Goal: Information Seeking & Learning: Learn about a topic

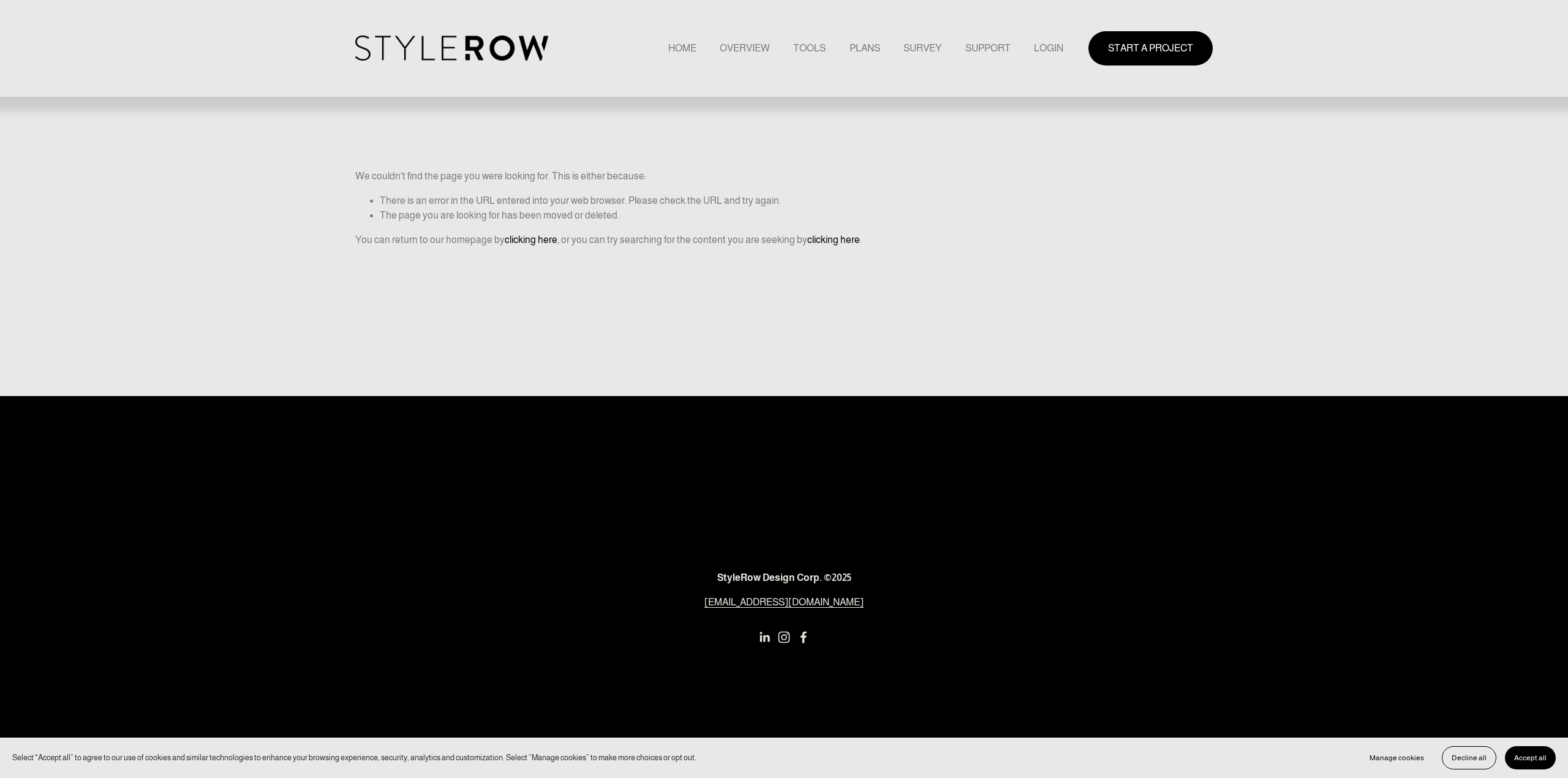
click at [1049, 48] on link "LOGIN" at bounding box center [1049, 47] width 29 height 16
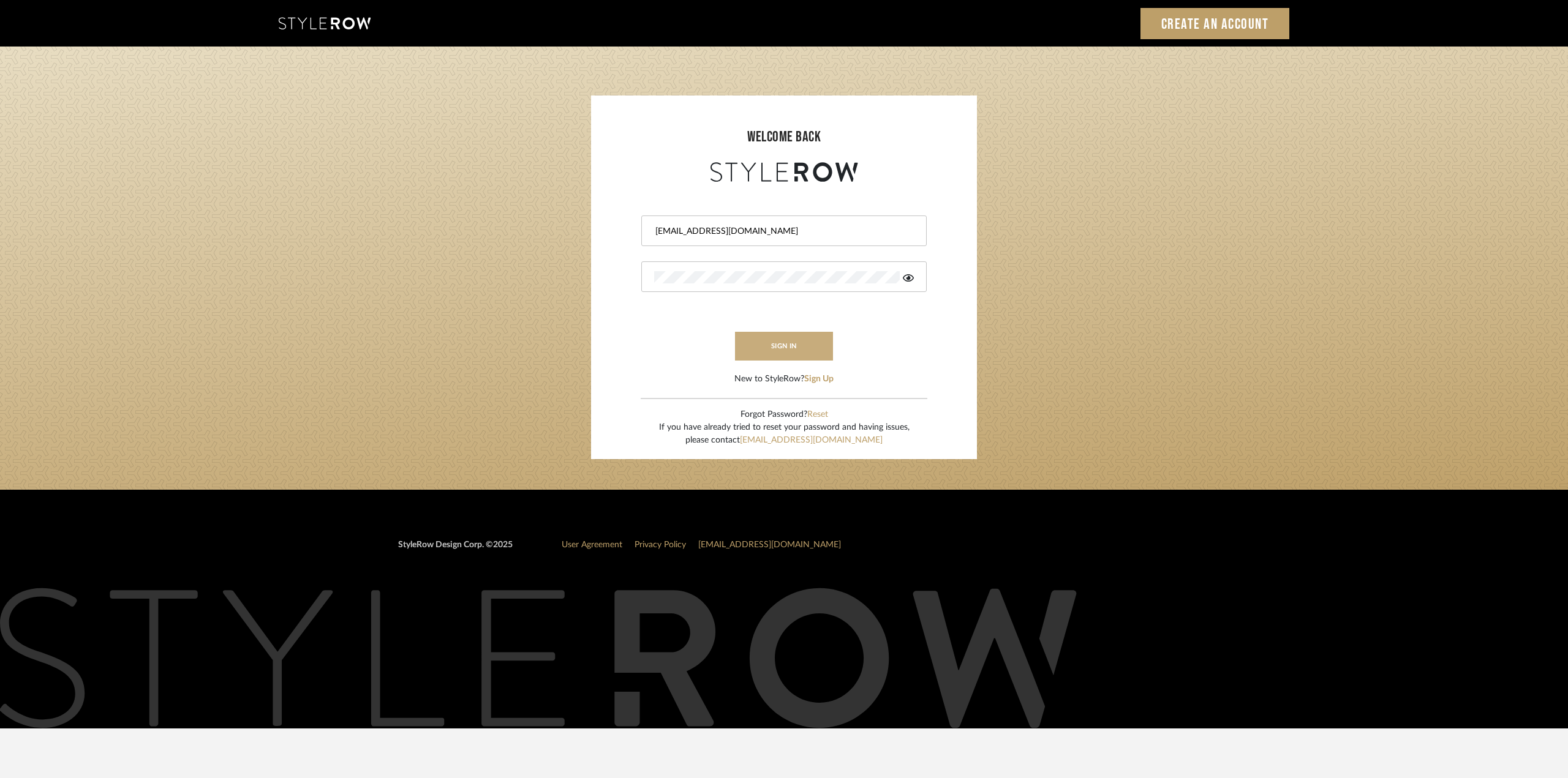
click at [792, 342] on button "sign in" at bounding box center [784, 346] width 98 height 29
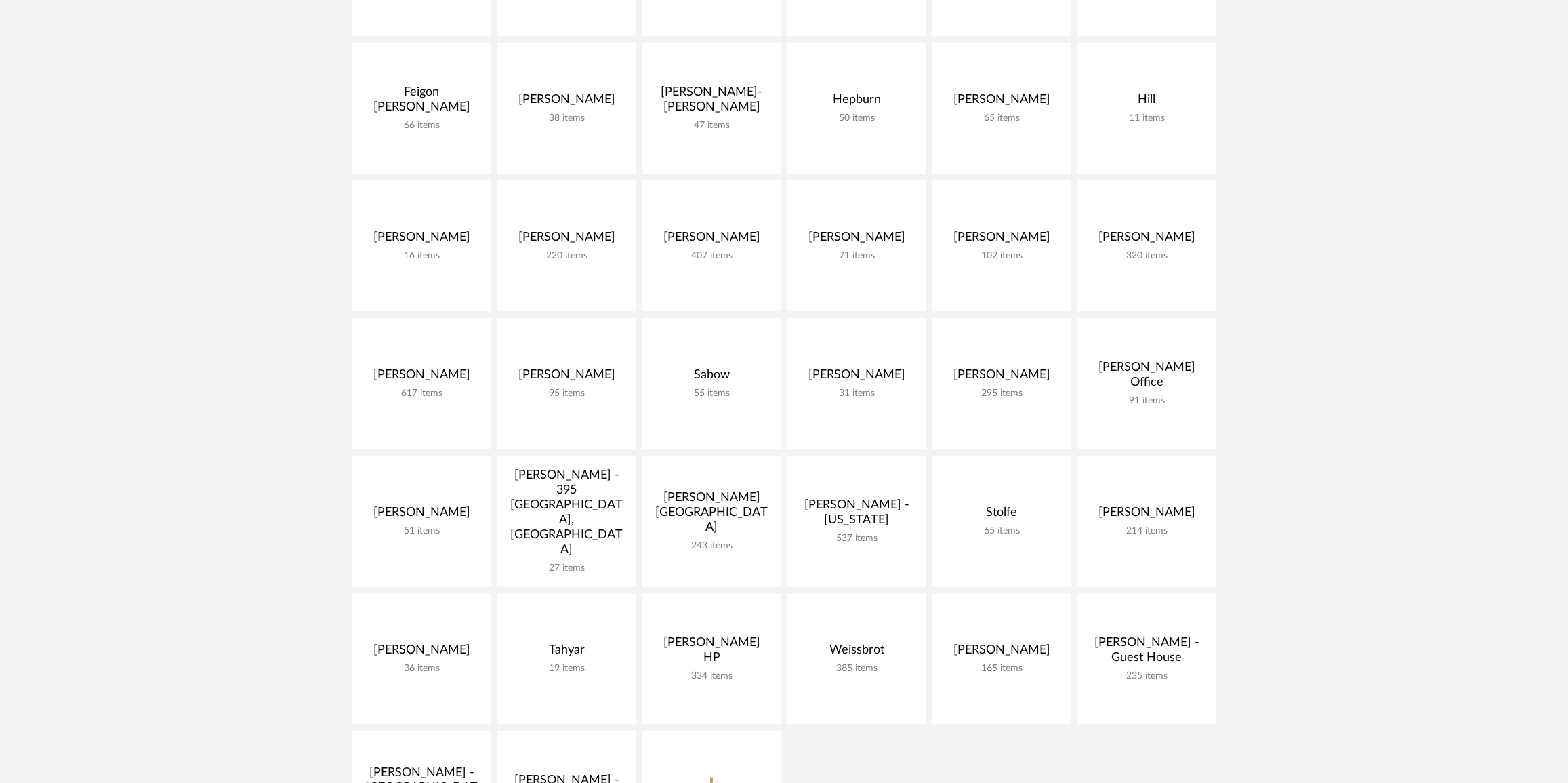
scroll to position [616, 0]
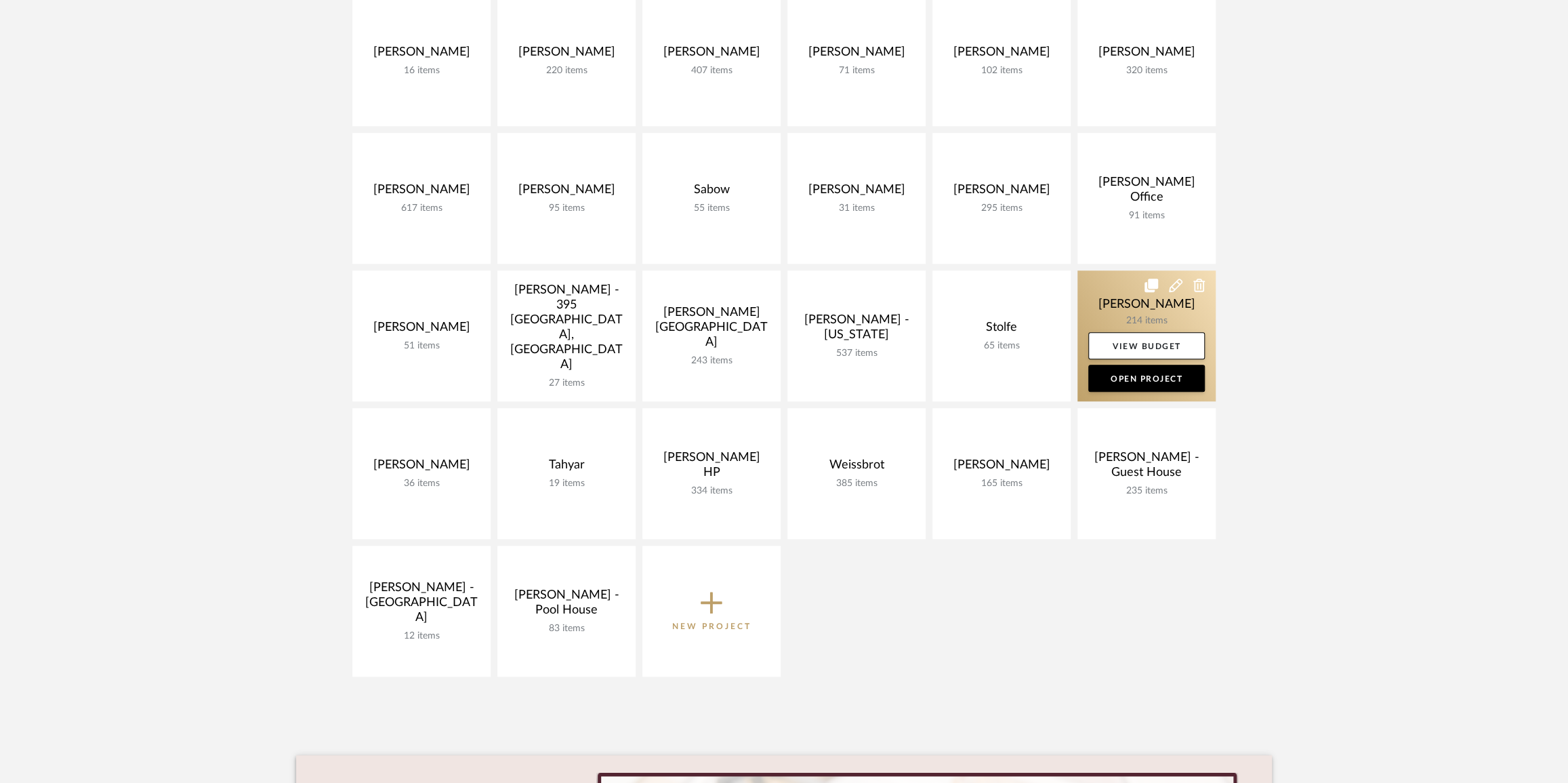
click at [1129, 307] on link at bounding box center [1146, 336] width 138 height 131
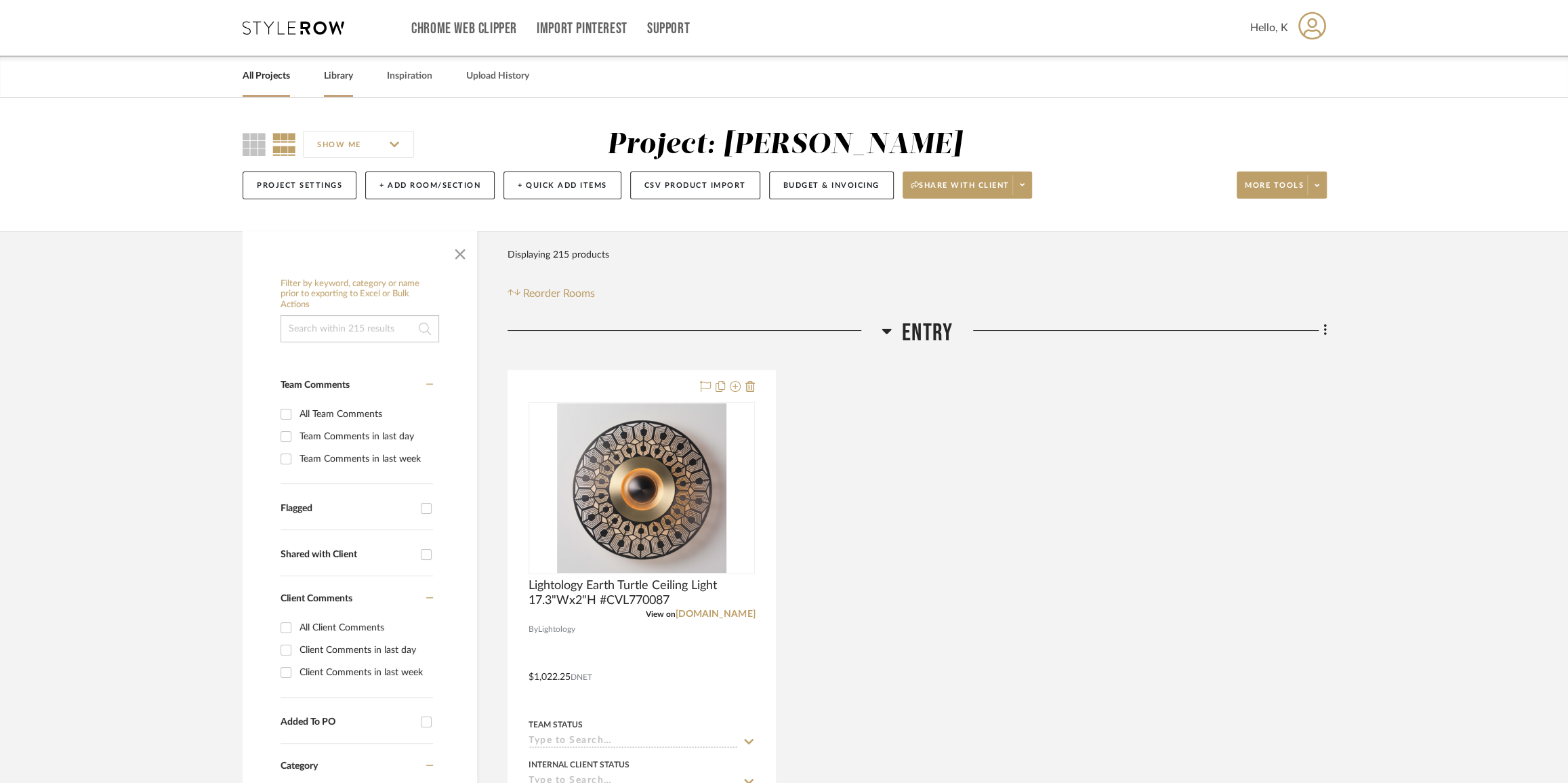
click at [336, 85] on link "Library" at bounding box center [338, 76] width 29 height 18
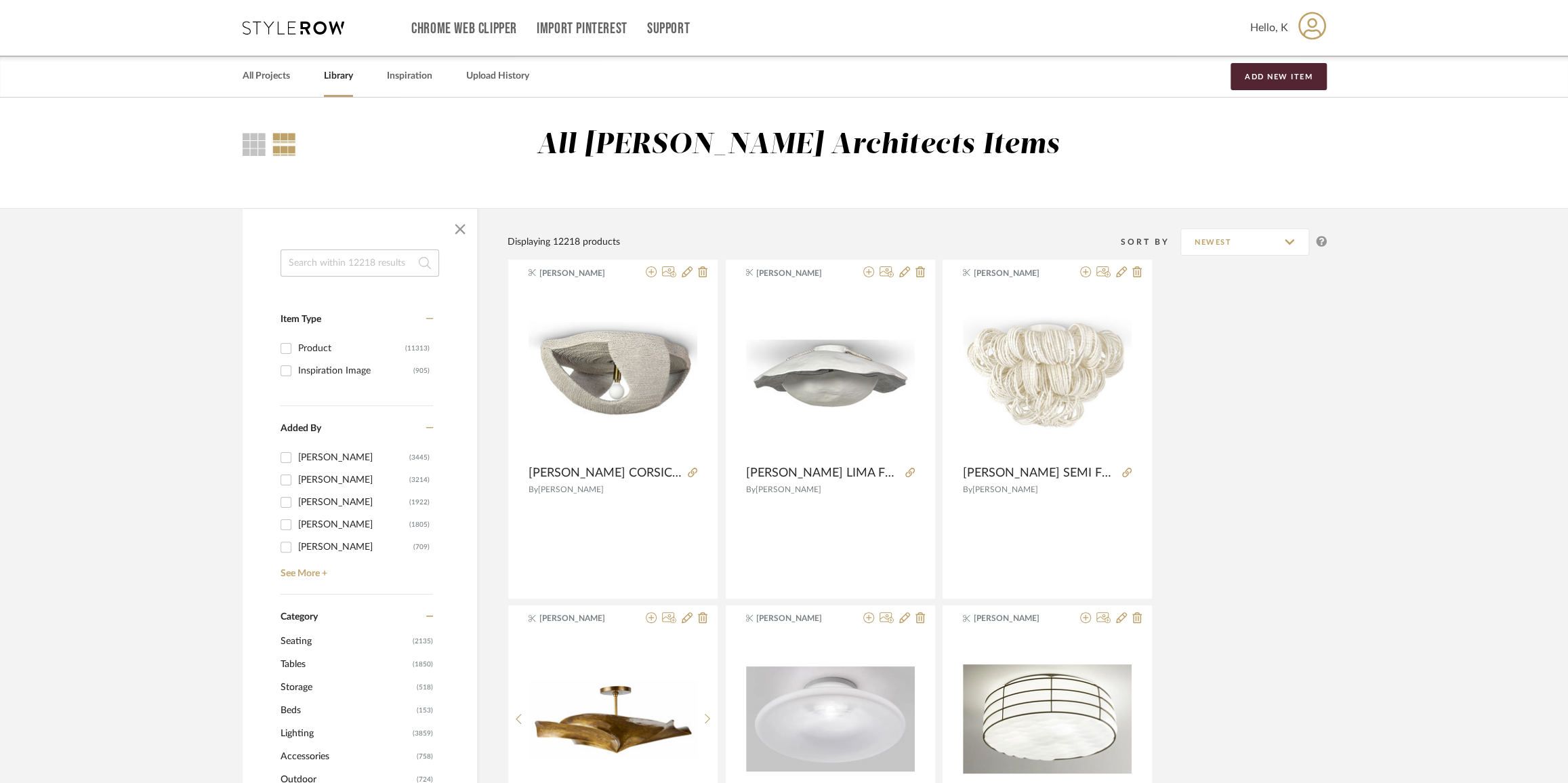
click at [330, 266] on input at bounding box center [359, 262] width 159 height 28
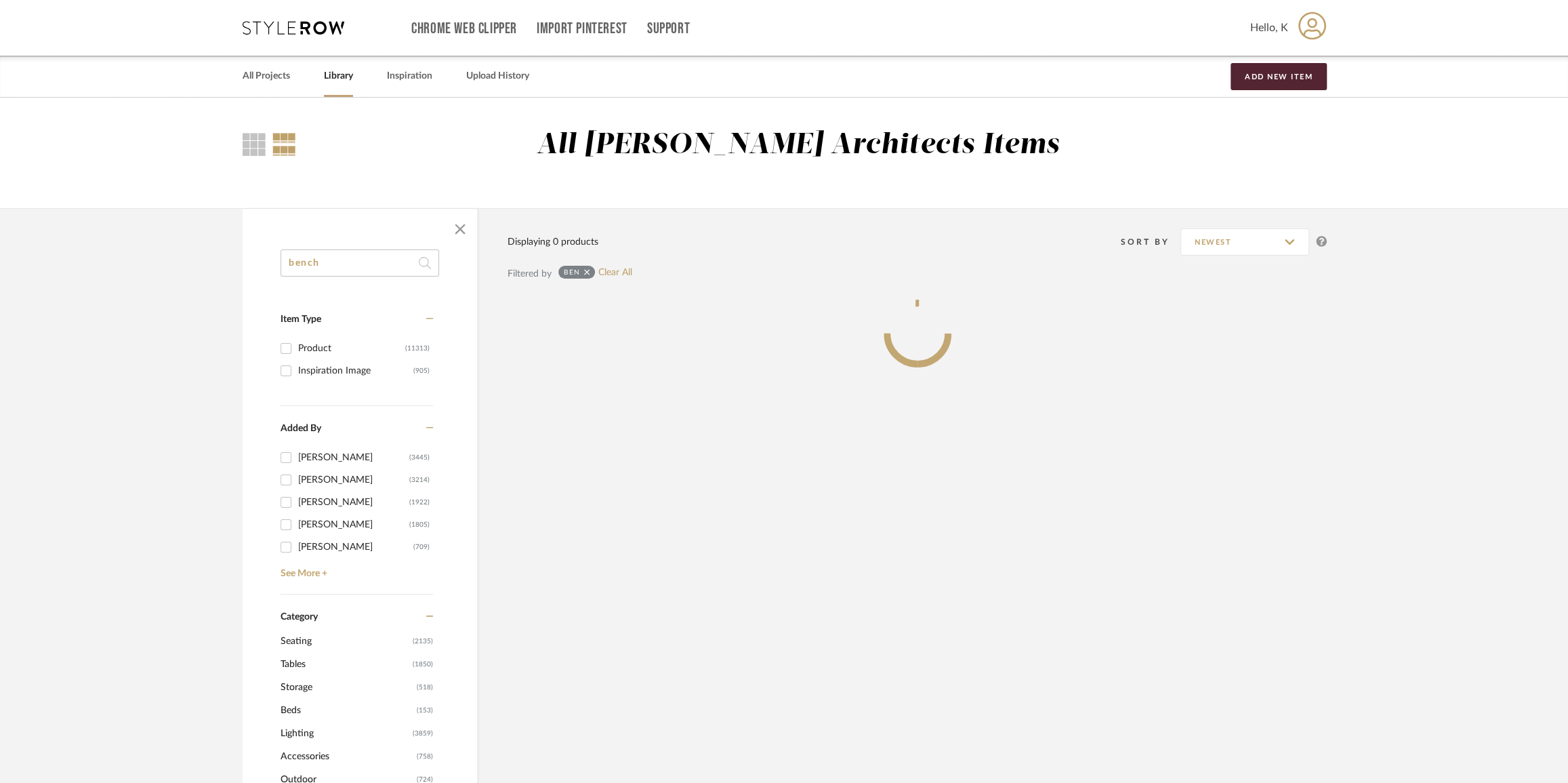
type input "bench"
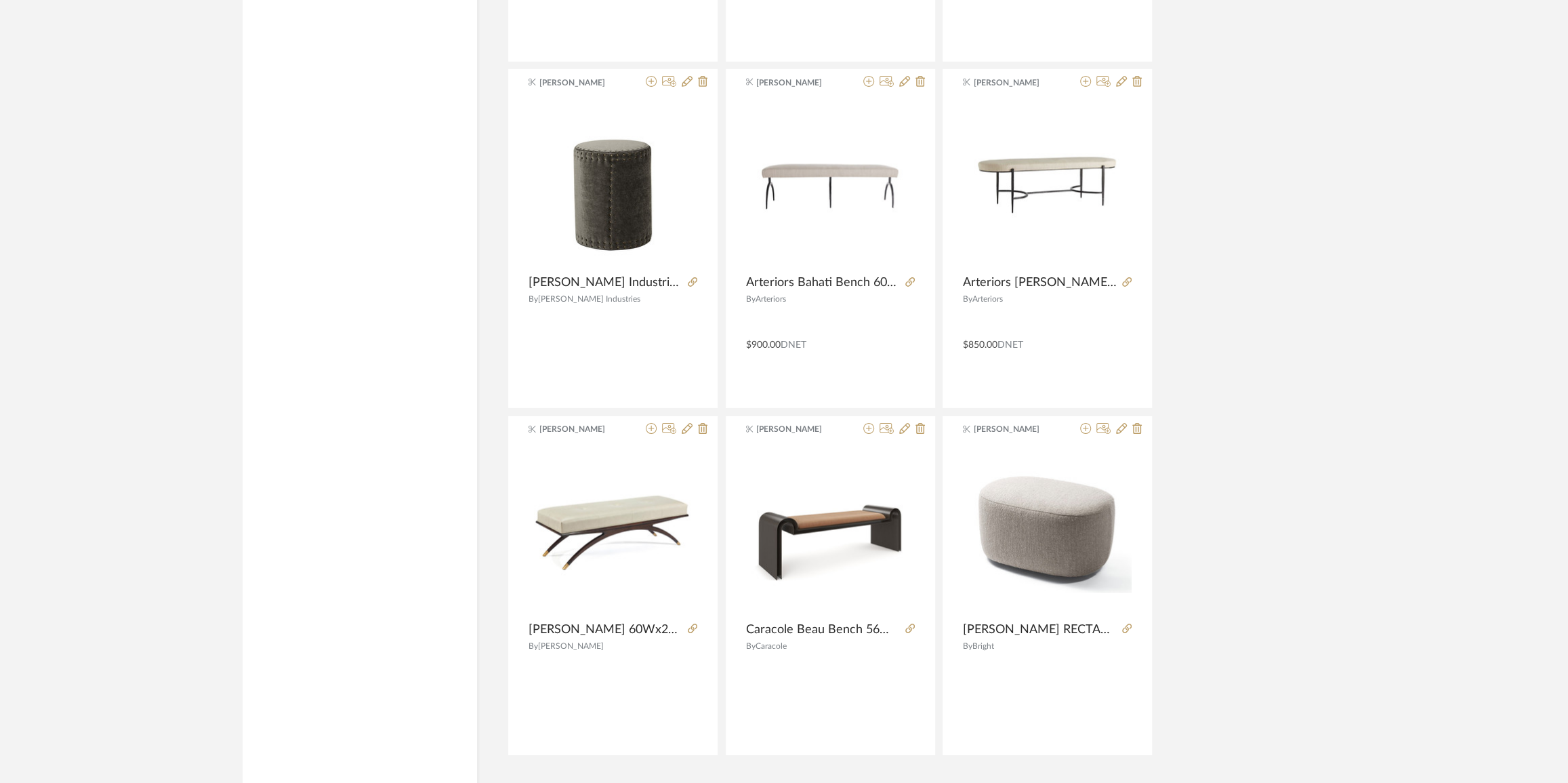
scroll to position [3810, 0]
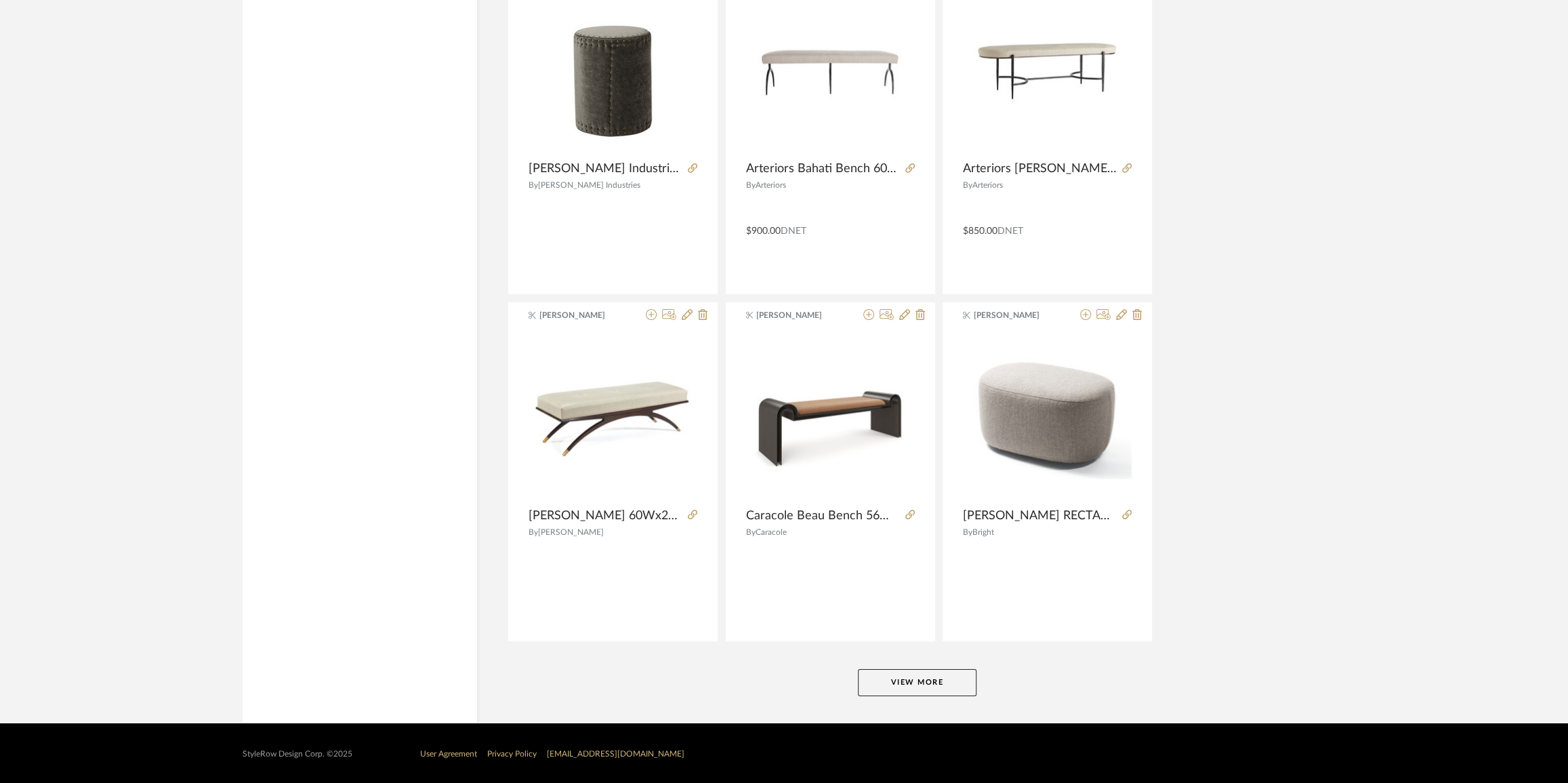
click at [940, 678] on button "View More" at bounding box center [917, 682] width 119 height 28
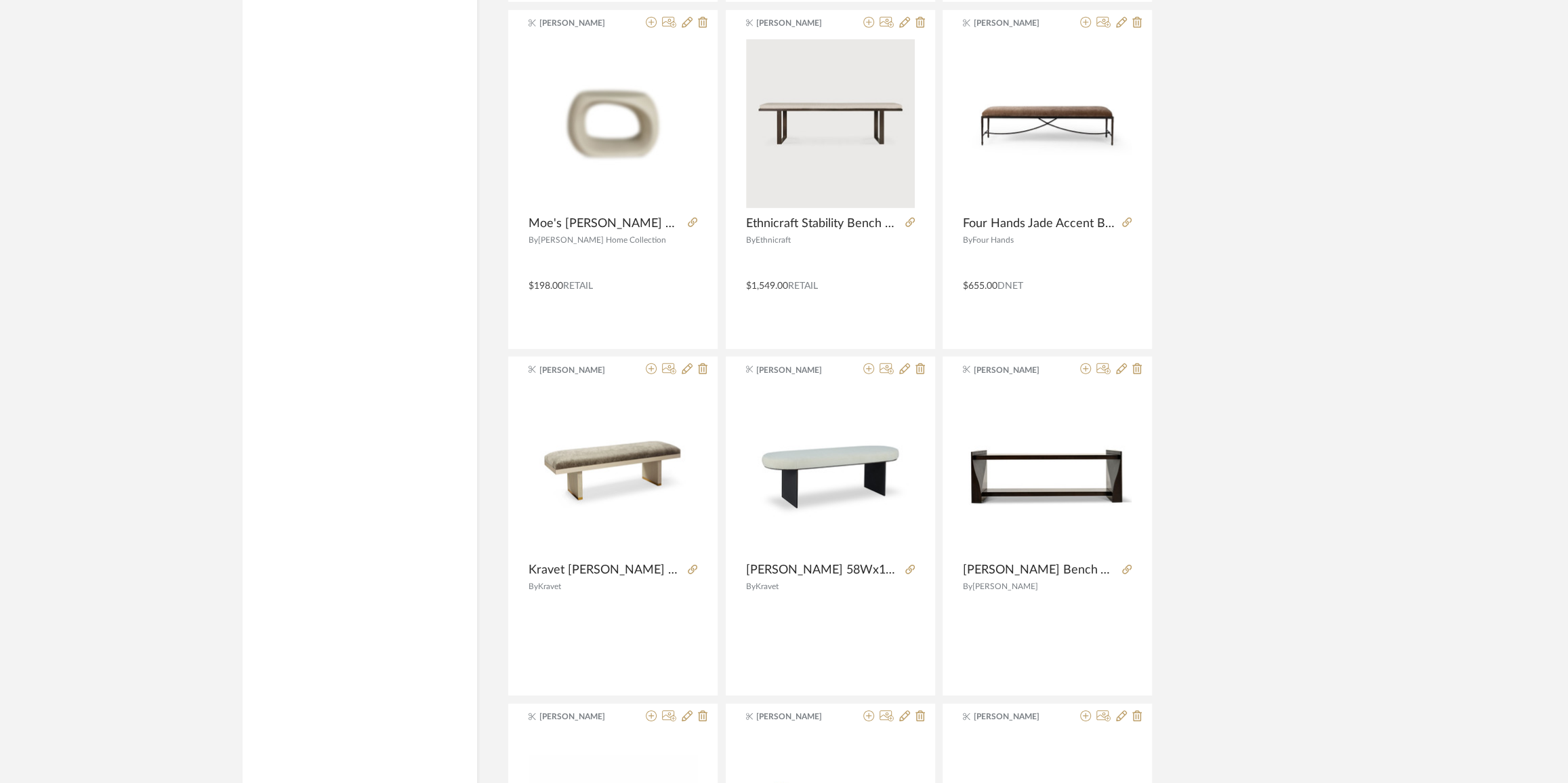
scroll to position [7629, 0]
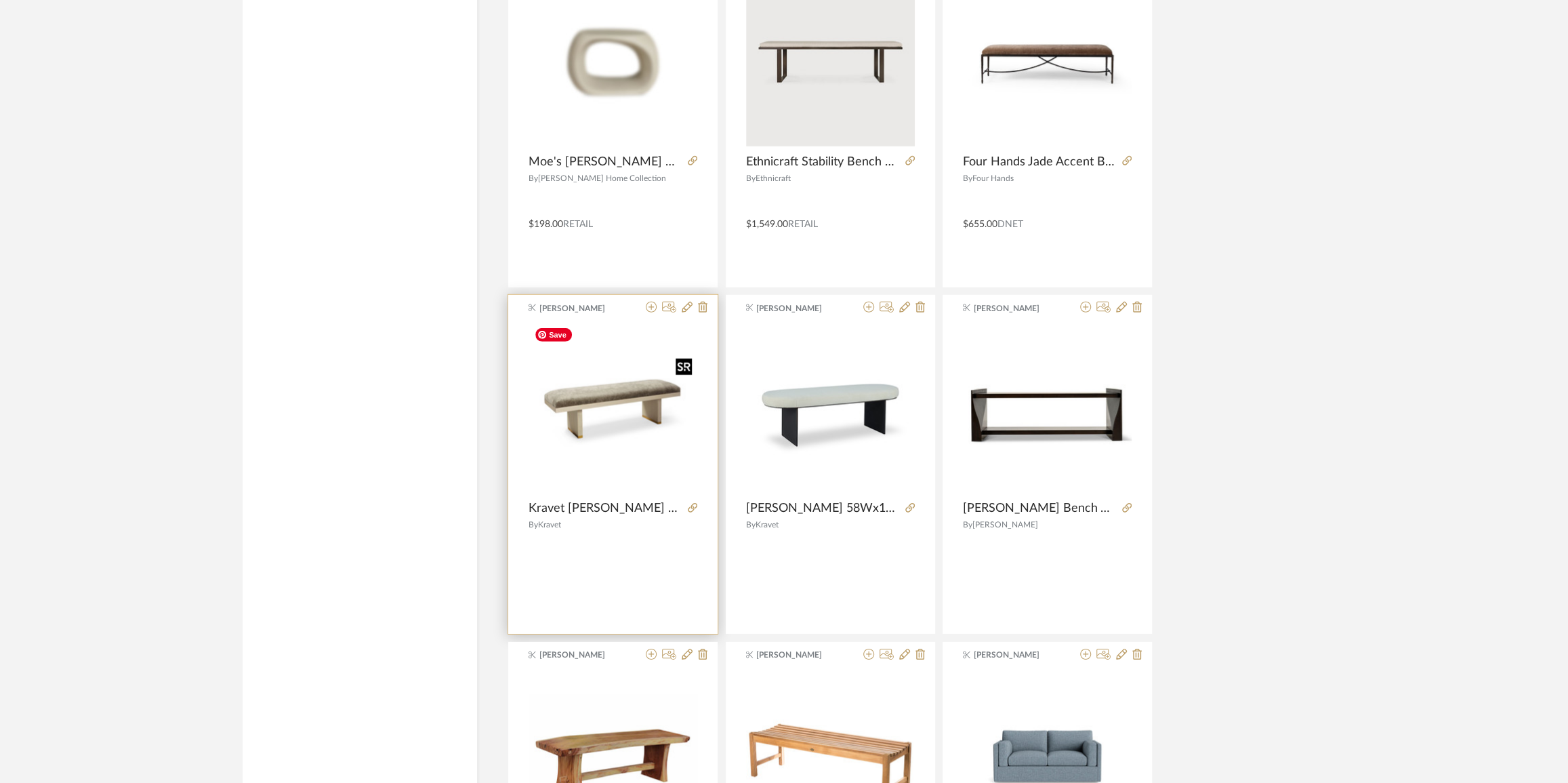
click at [657, 400] on img "0" at bounding box center [613, 410] width 169 height 169
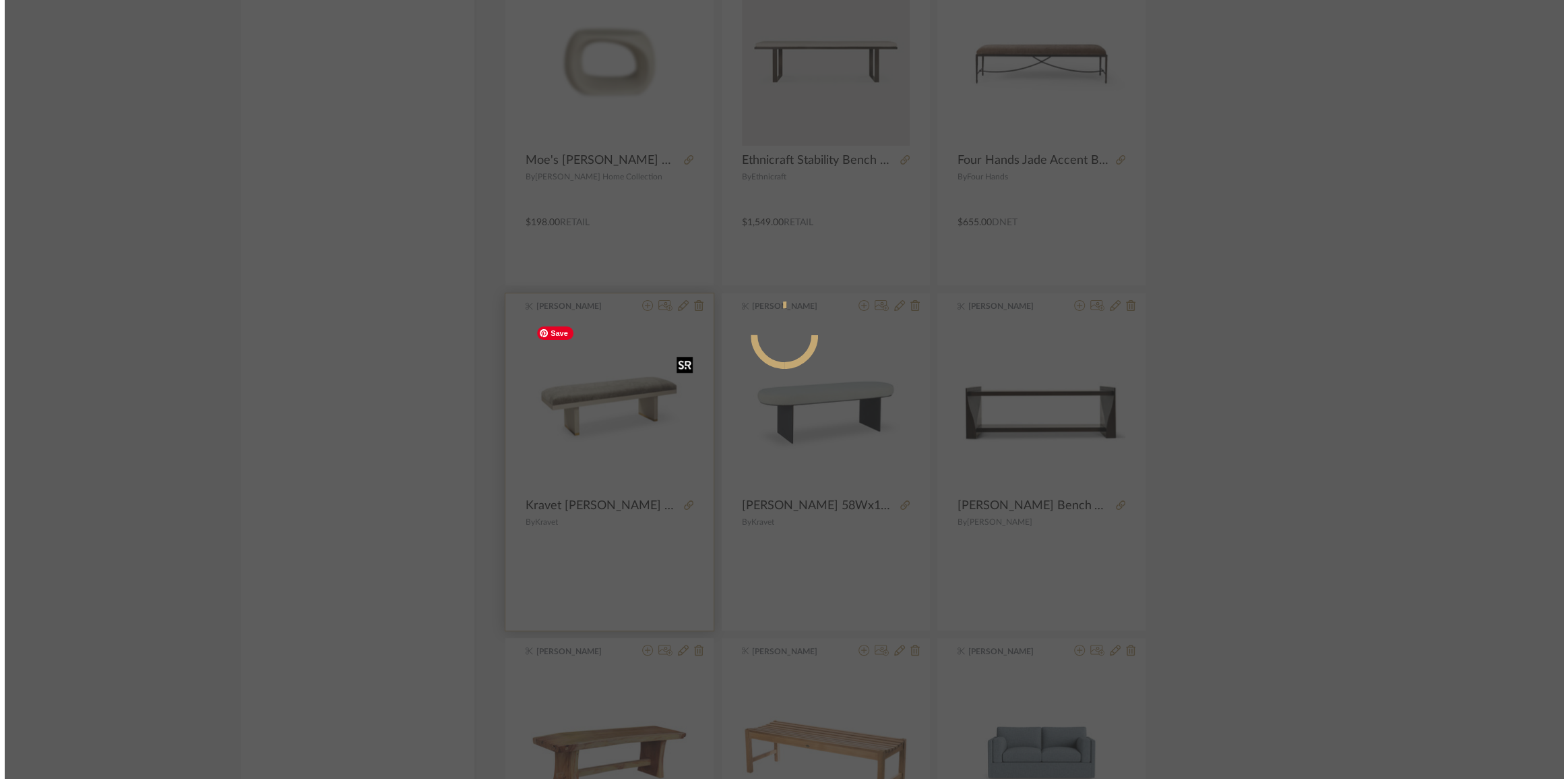
scroll to position [0, 0]
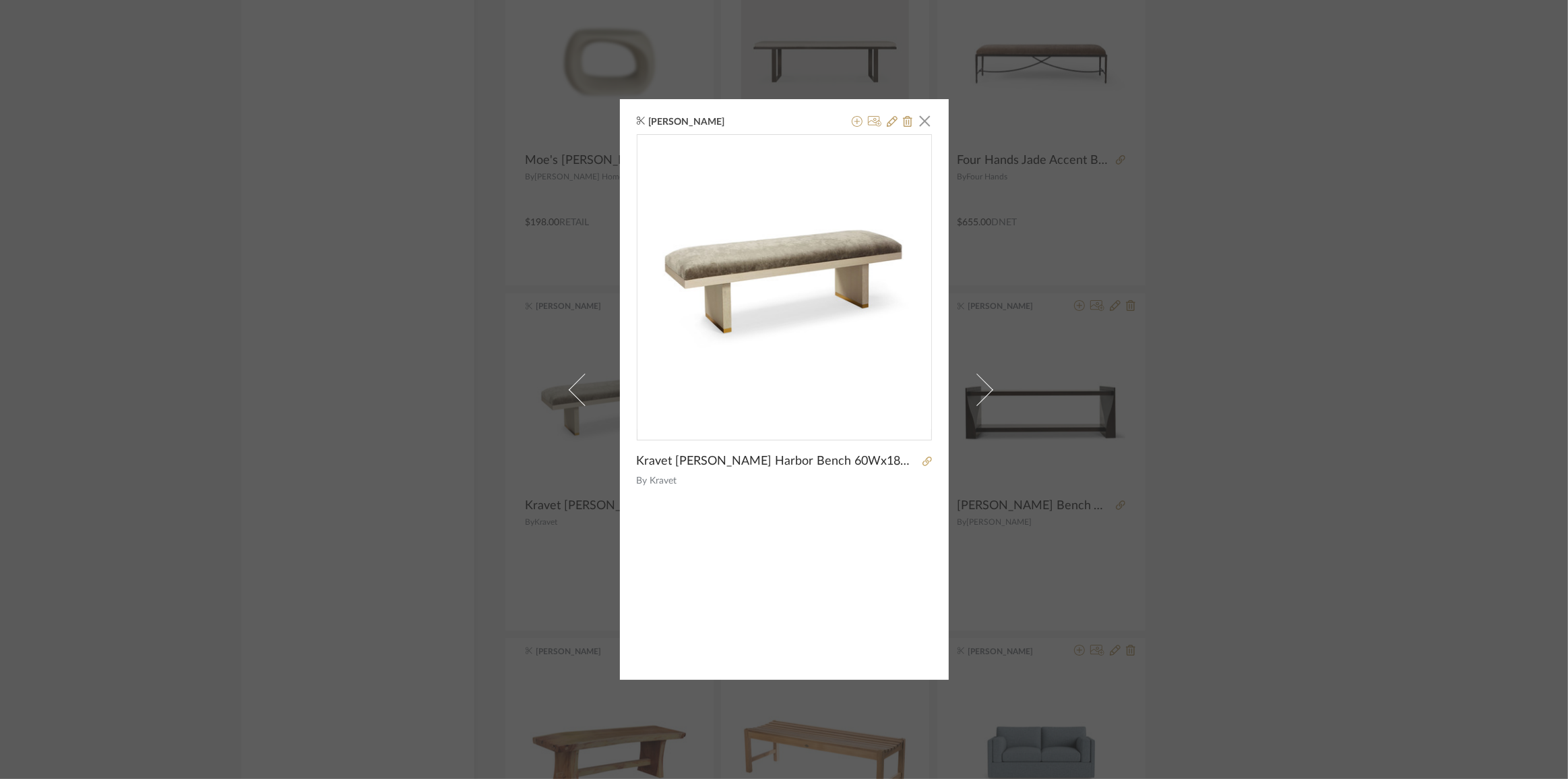
click at [1283, 379] on div "K Tyler × Kravet Dering Harbor Bench 60Wx18Dx19H #FS989-60O By Kravet" at bounding box center [784, 390] width 1568 height 779
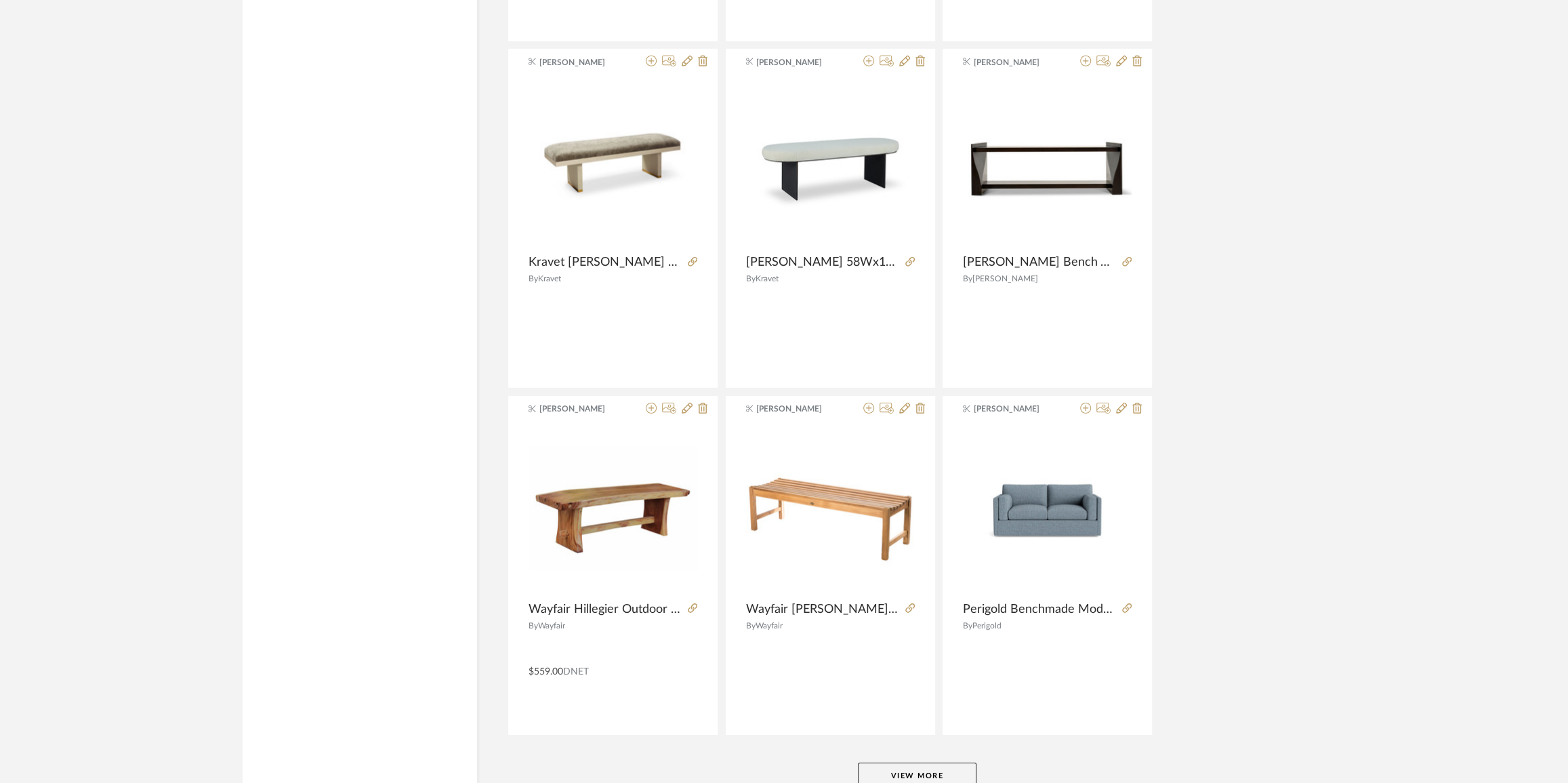
scroll to position [7967, 0]
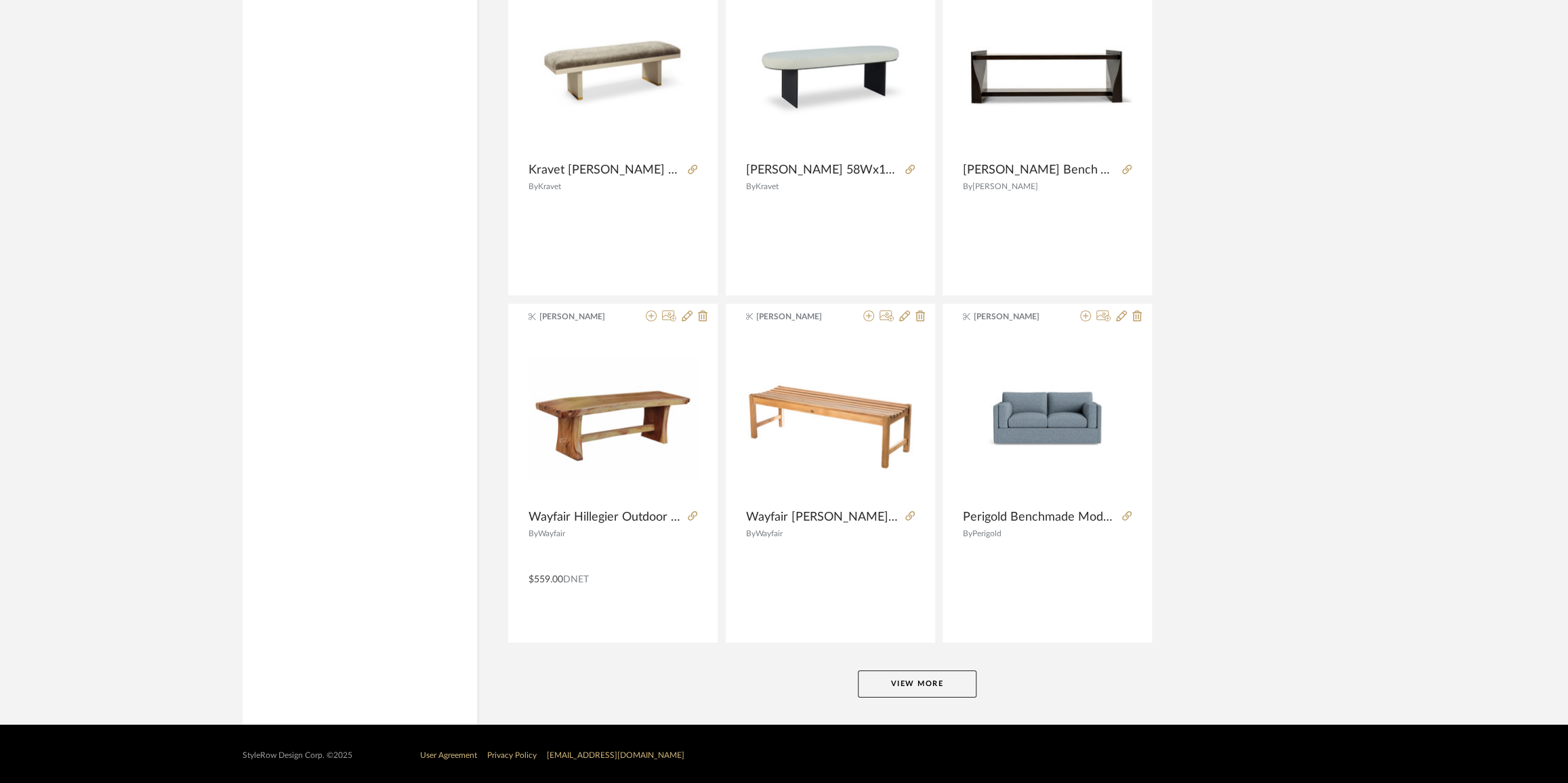
click at [875, 682] on button "View More" at bounding box center [917, 683] width 119 height 28
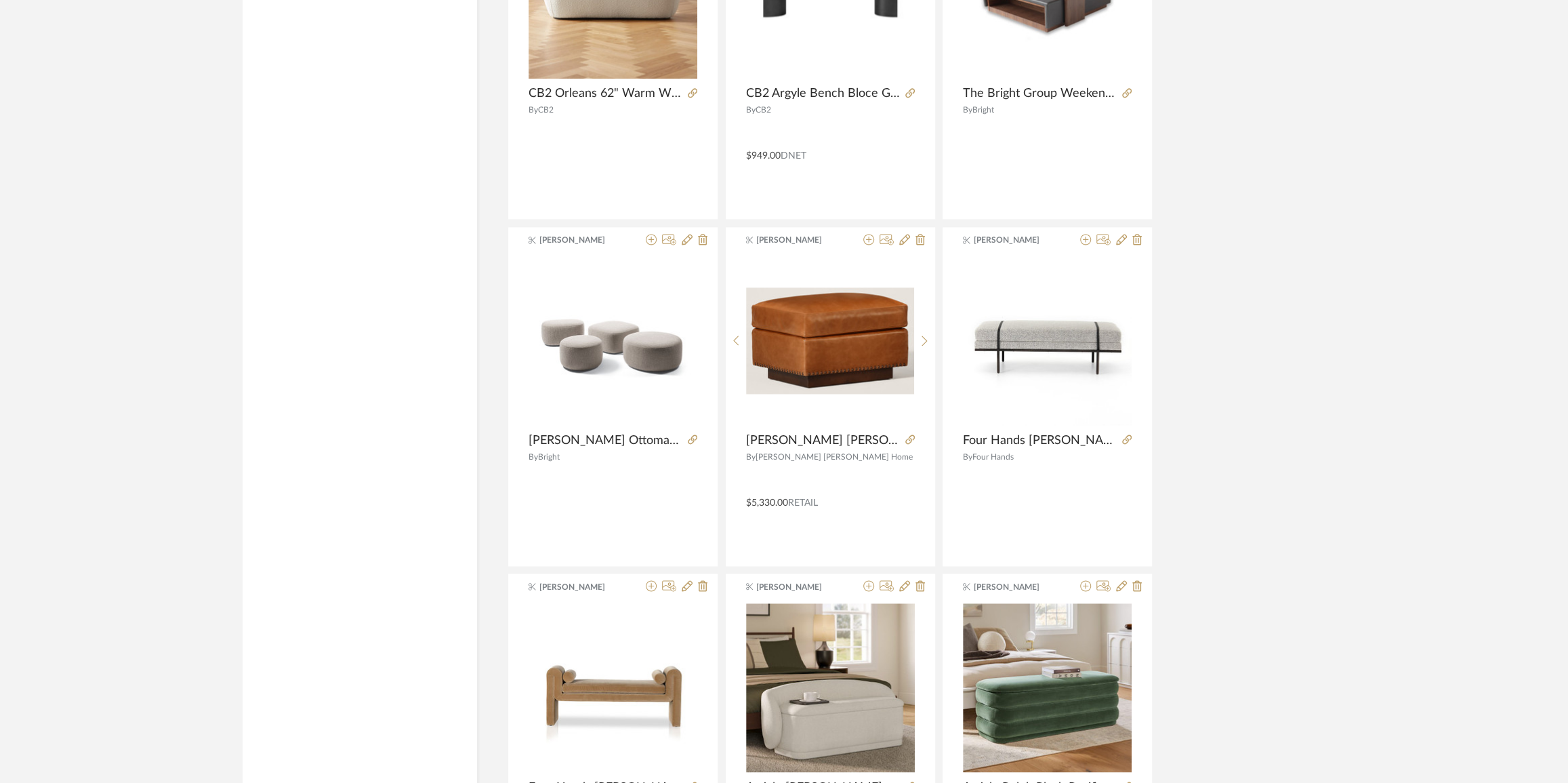
scroll to position [10369, 0]
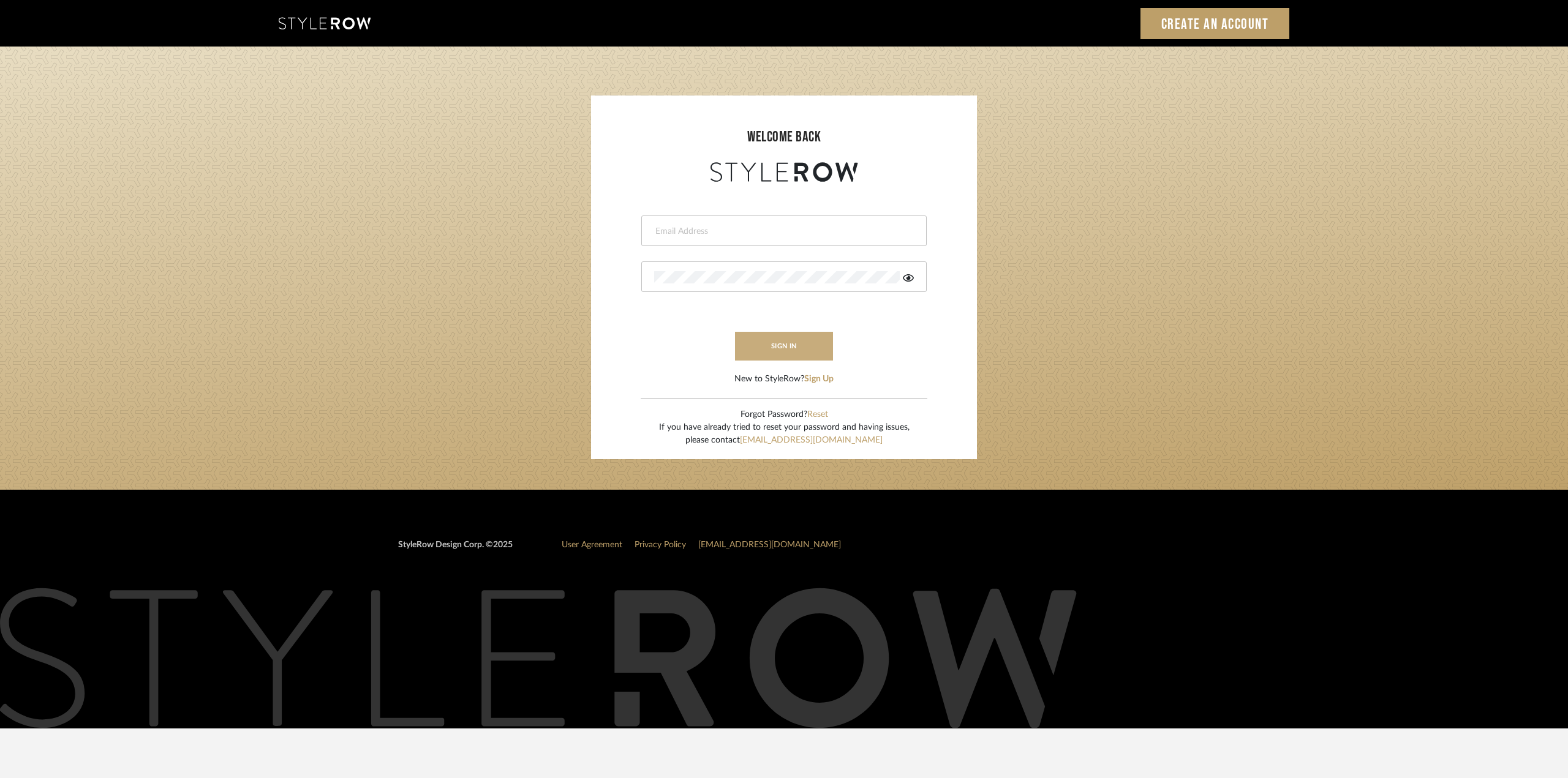
type input "[EMAIL_ADDRESS][DOMAIN_NAME]"
click at [792, 344] on button "sign in" at bounding box center [784, 346] width 98 height 29
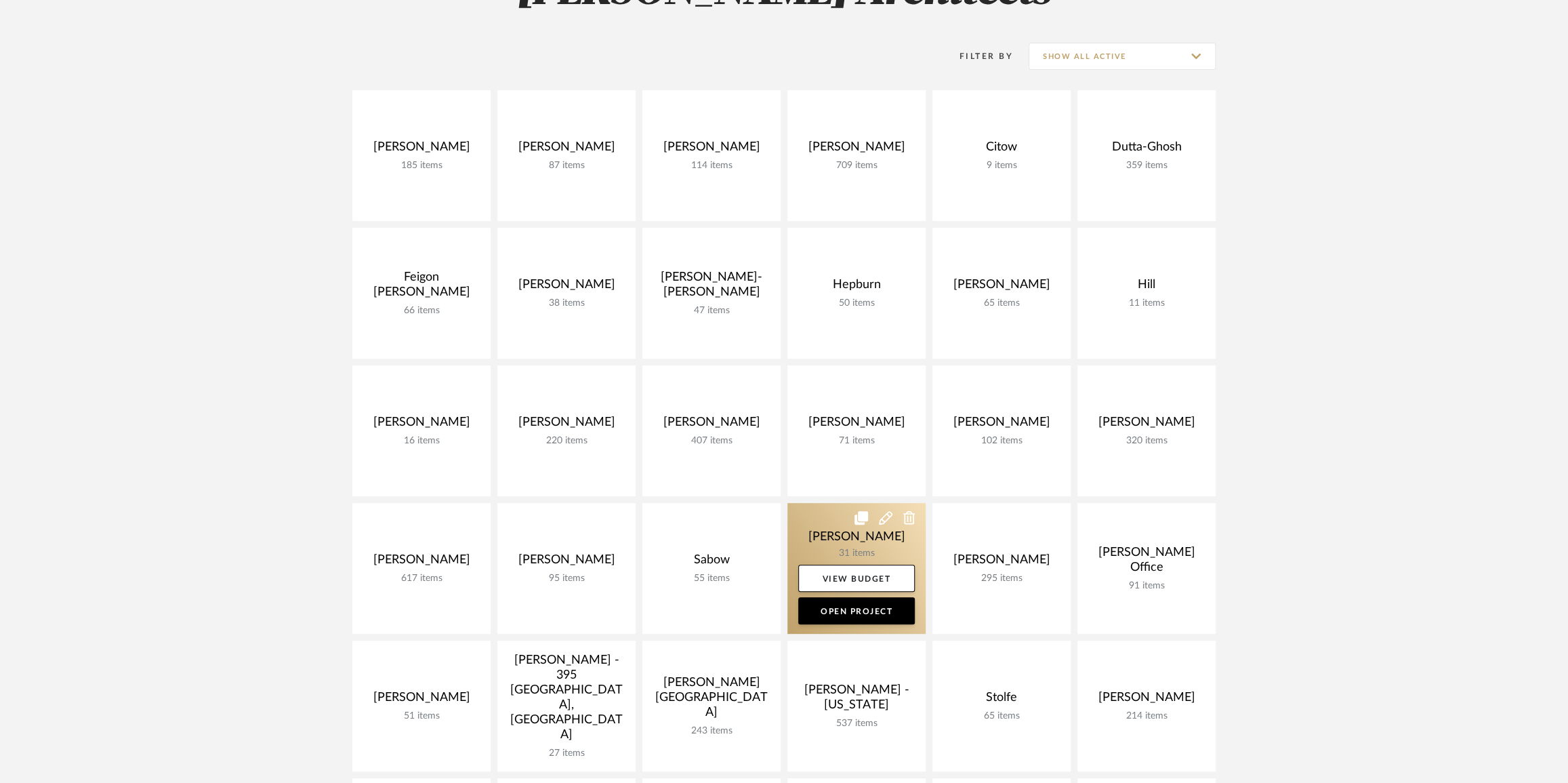
scroll to position [431, 0]
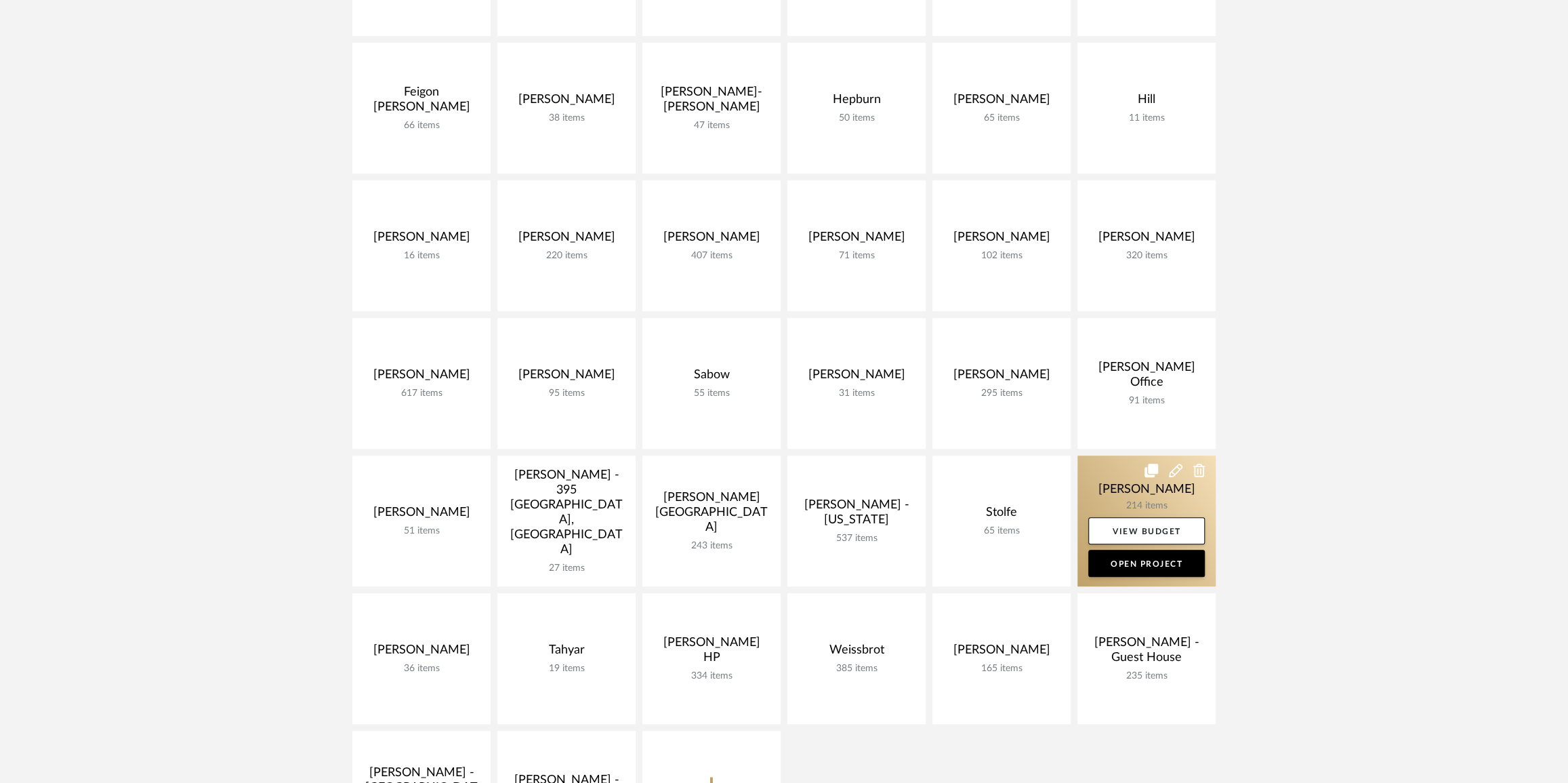
click at [1149, 491] on link at bounding box center [1146, 521] width 138 height 131
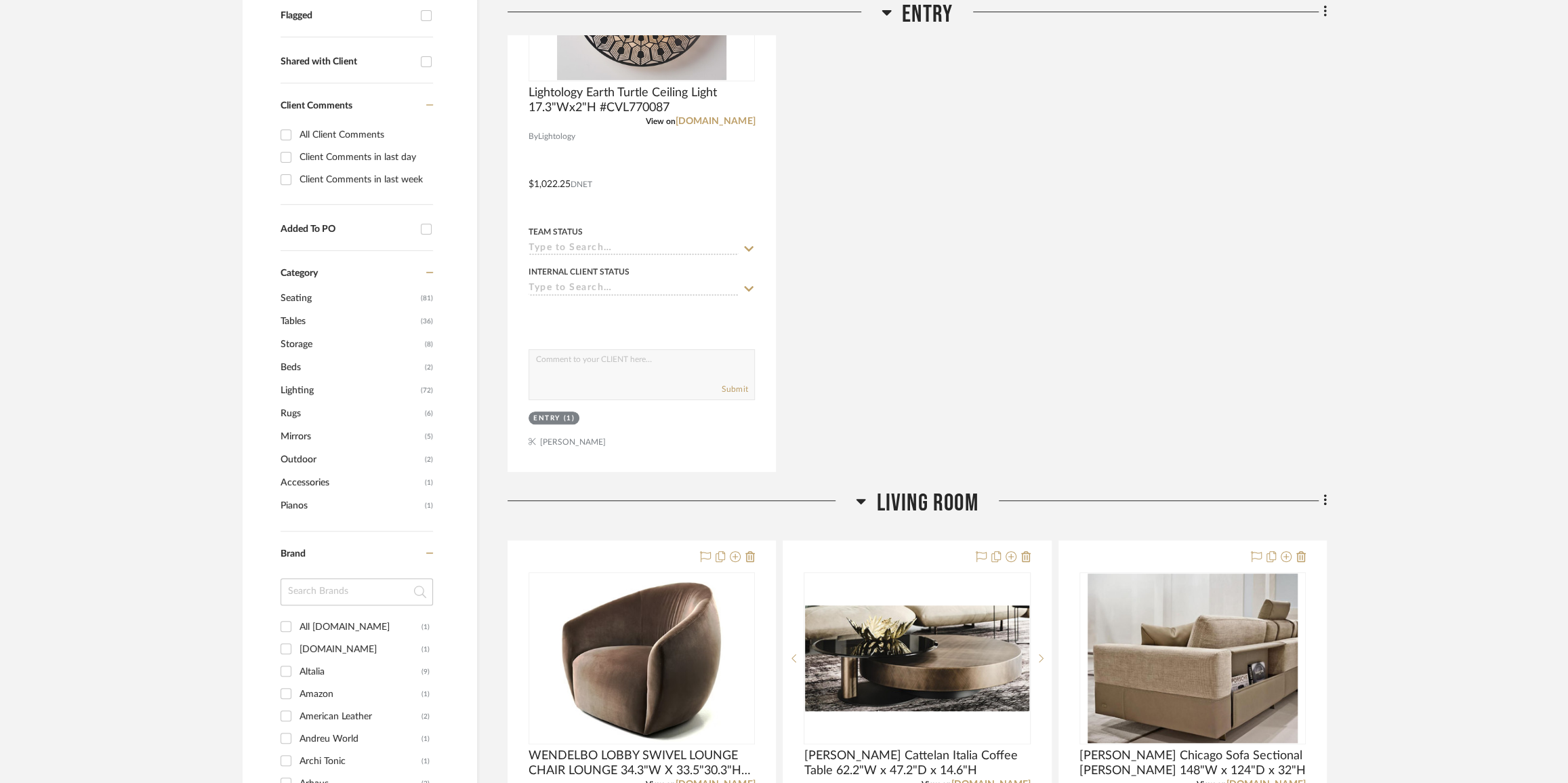
scroll to position [738, 0]
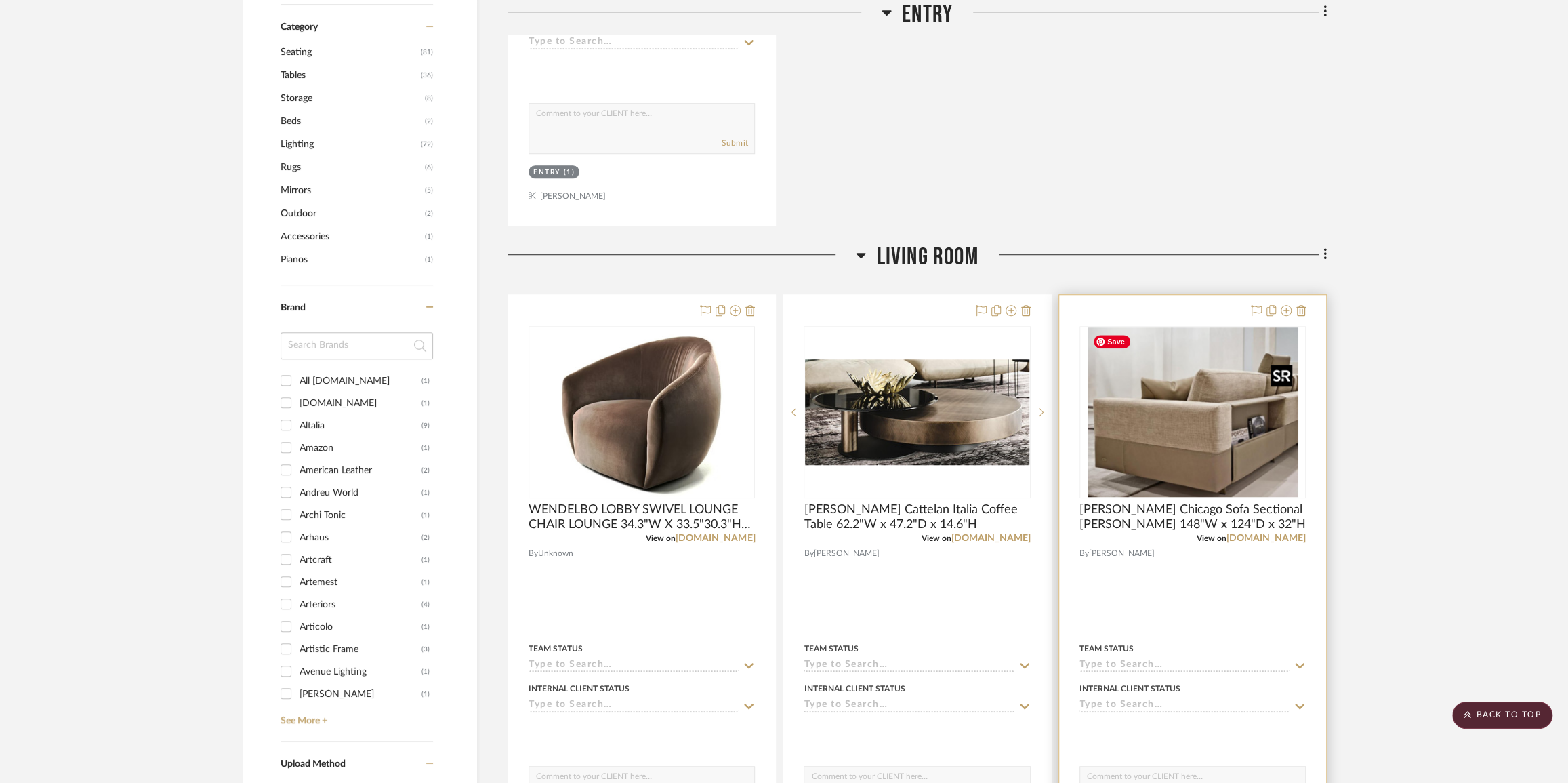
click at [1192, 406] on img "0" at bounding box center [1192, 411] width 210 height 169
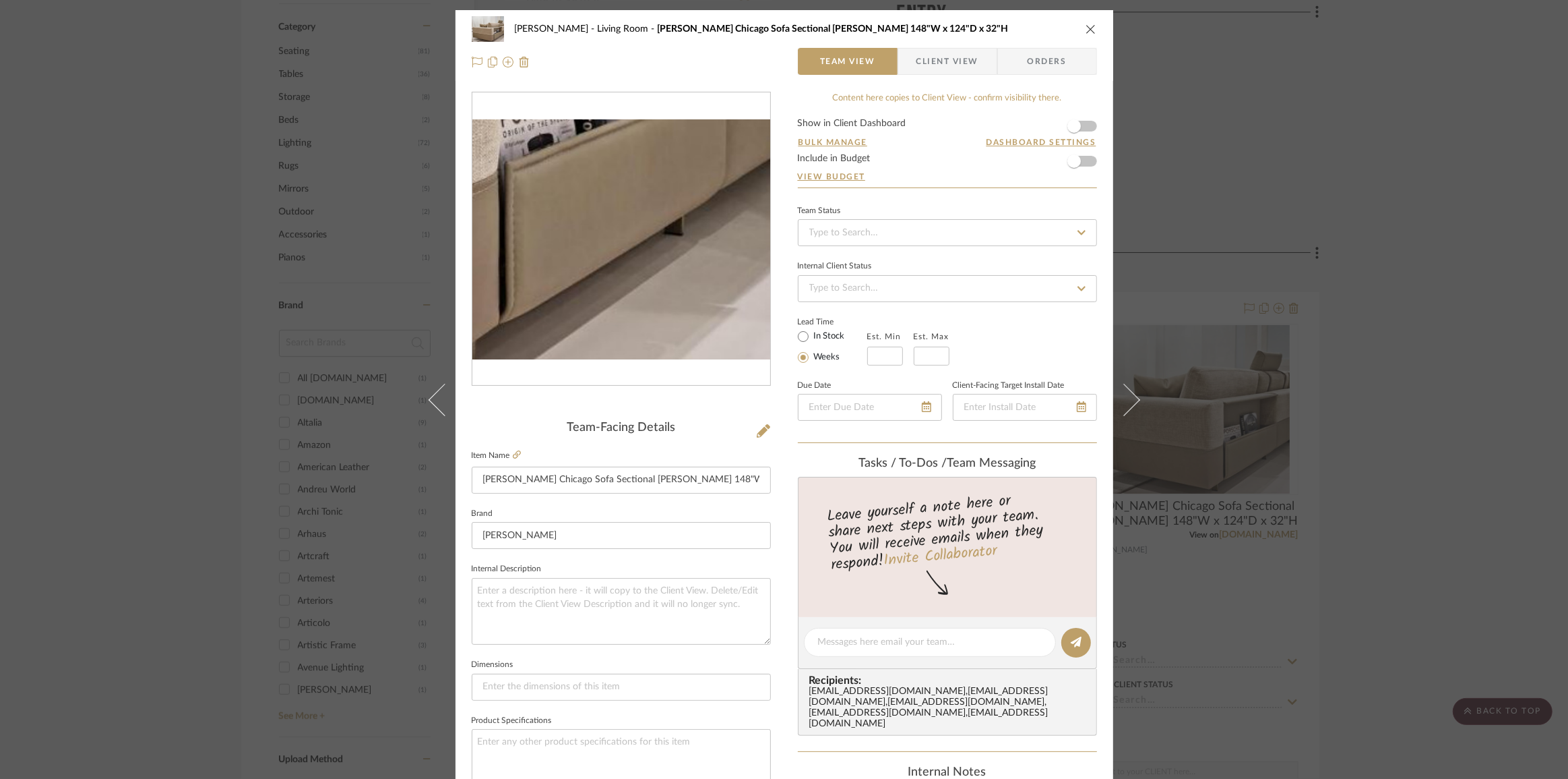
click at [712, 312] on img "0" at bounding box center [621, 239] width 298 height 241
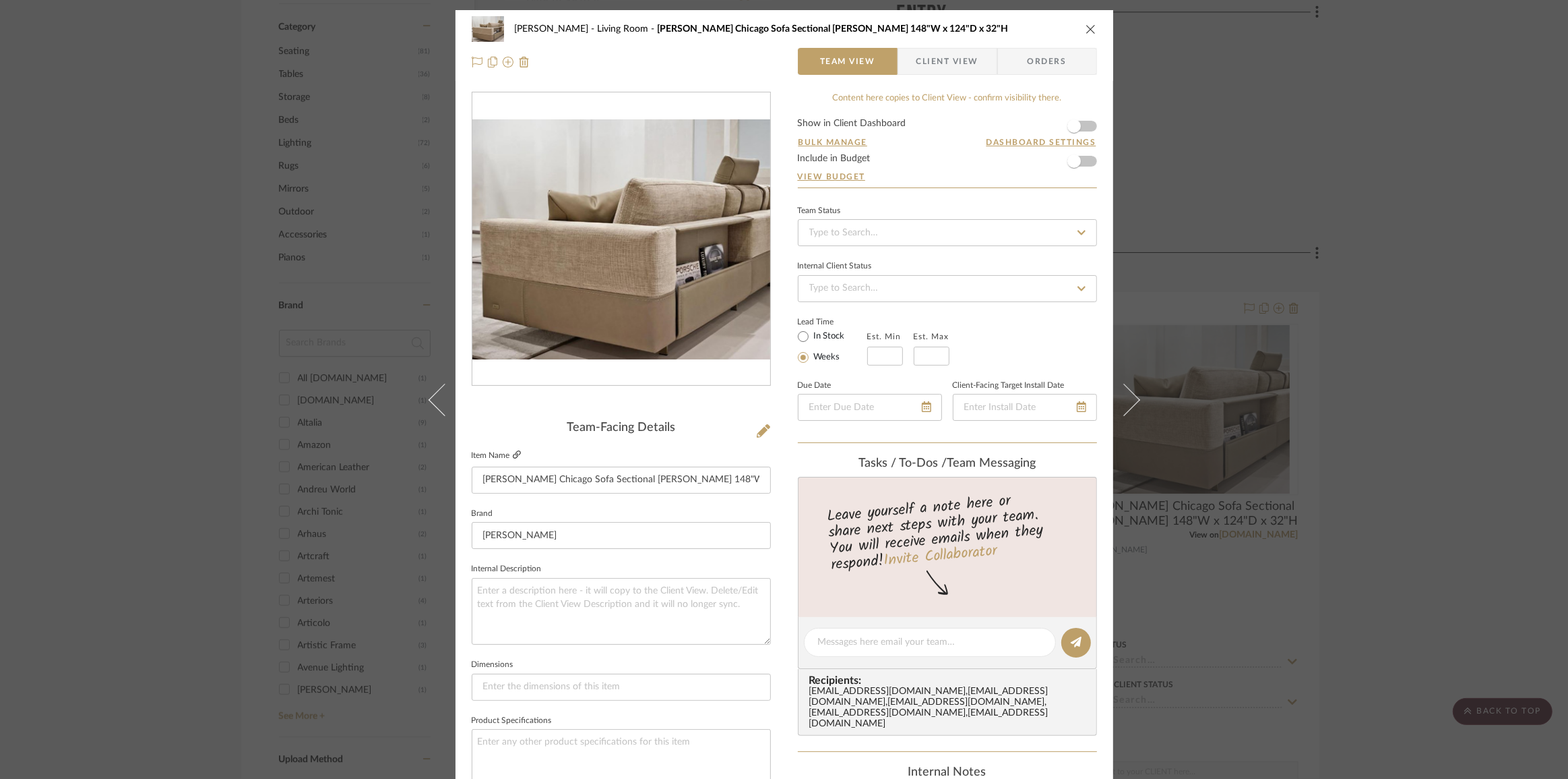
click at [515, 453] on icon at bounding box center [517, 454] width 9 height 9
click at [1235, 102] on div "Sutton Living Room Jesse Chicago Sofa Sectional Vincent 148"W x 124"D x 32"H Te…" at bounding box center [784, 390] width 1568 height 779
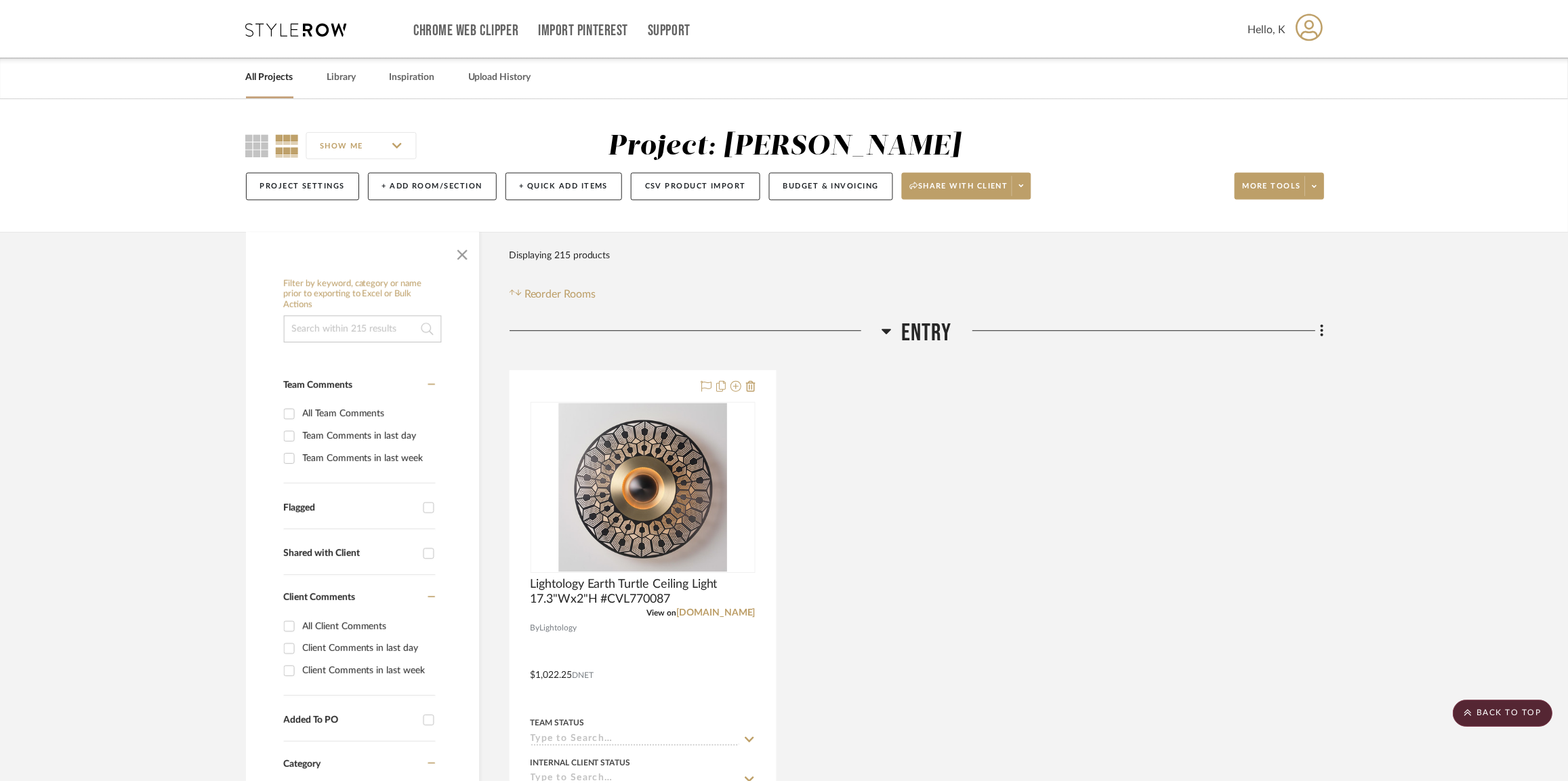
scroll to position [738, 0]
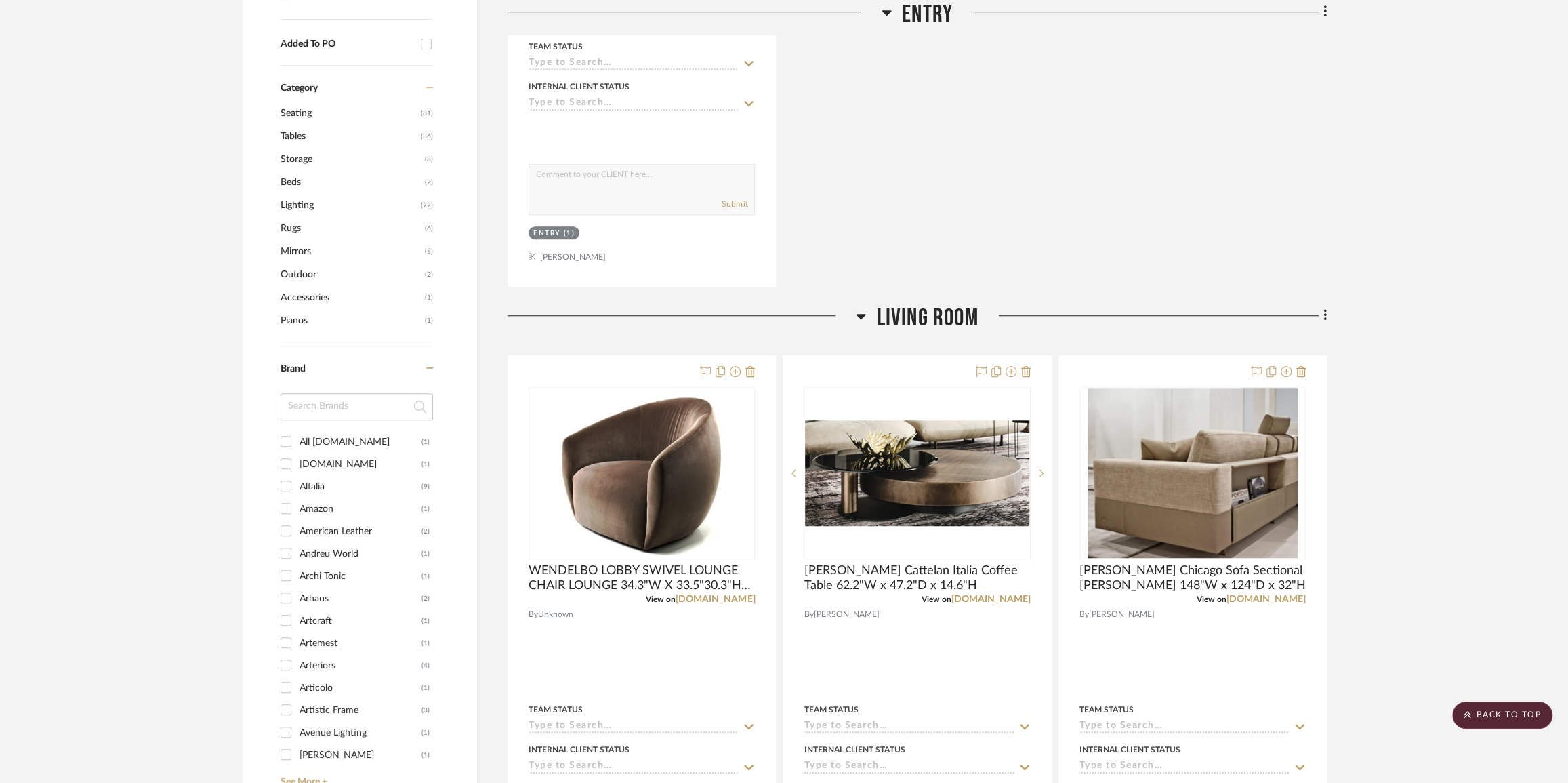
scroll to position [246, 0]
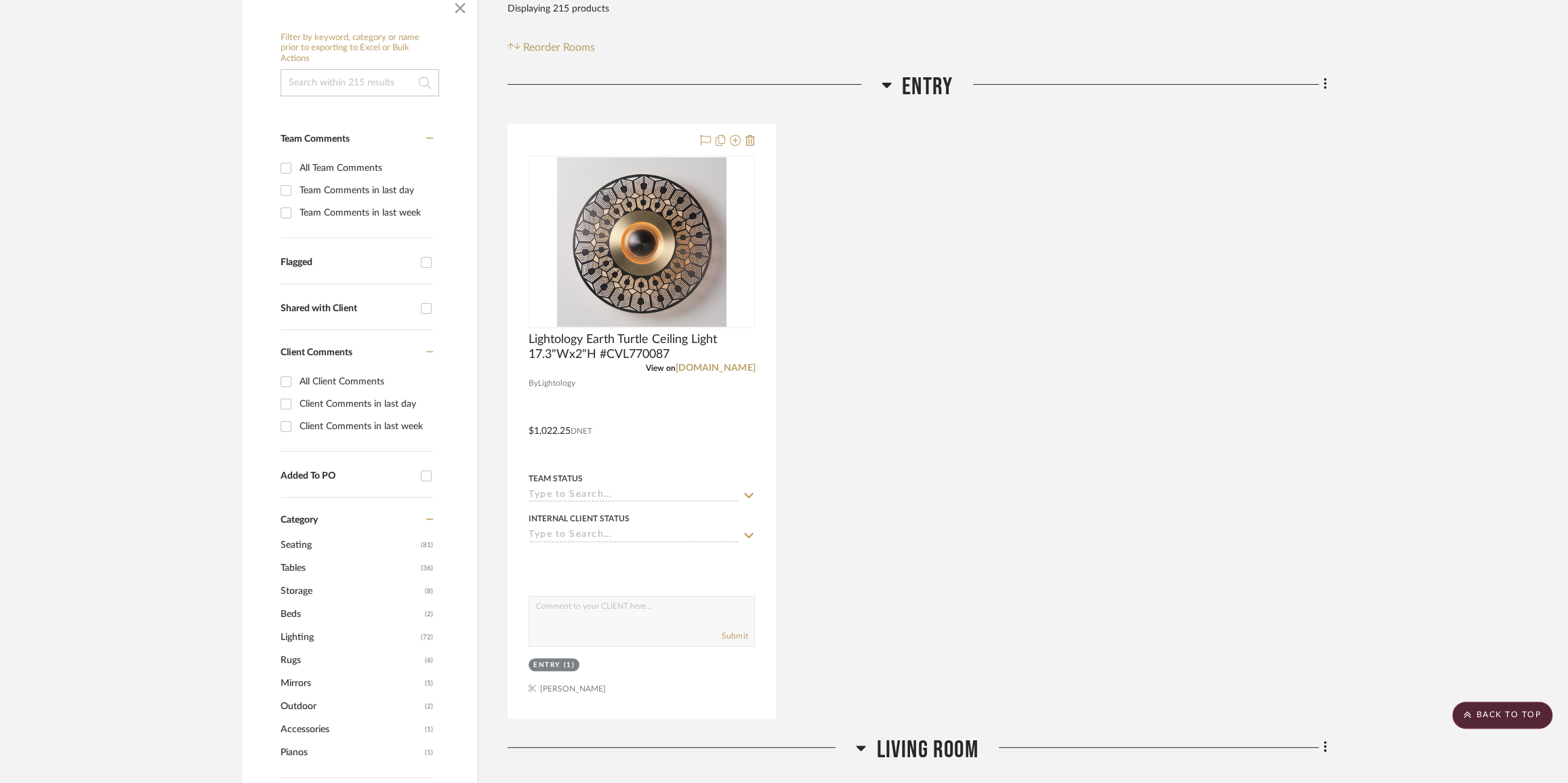
click at [298, 633] on span "Lighting" at bounding box center [349, 637] width 137 height 23
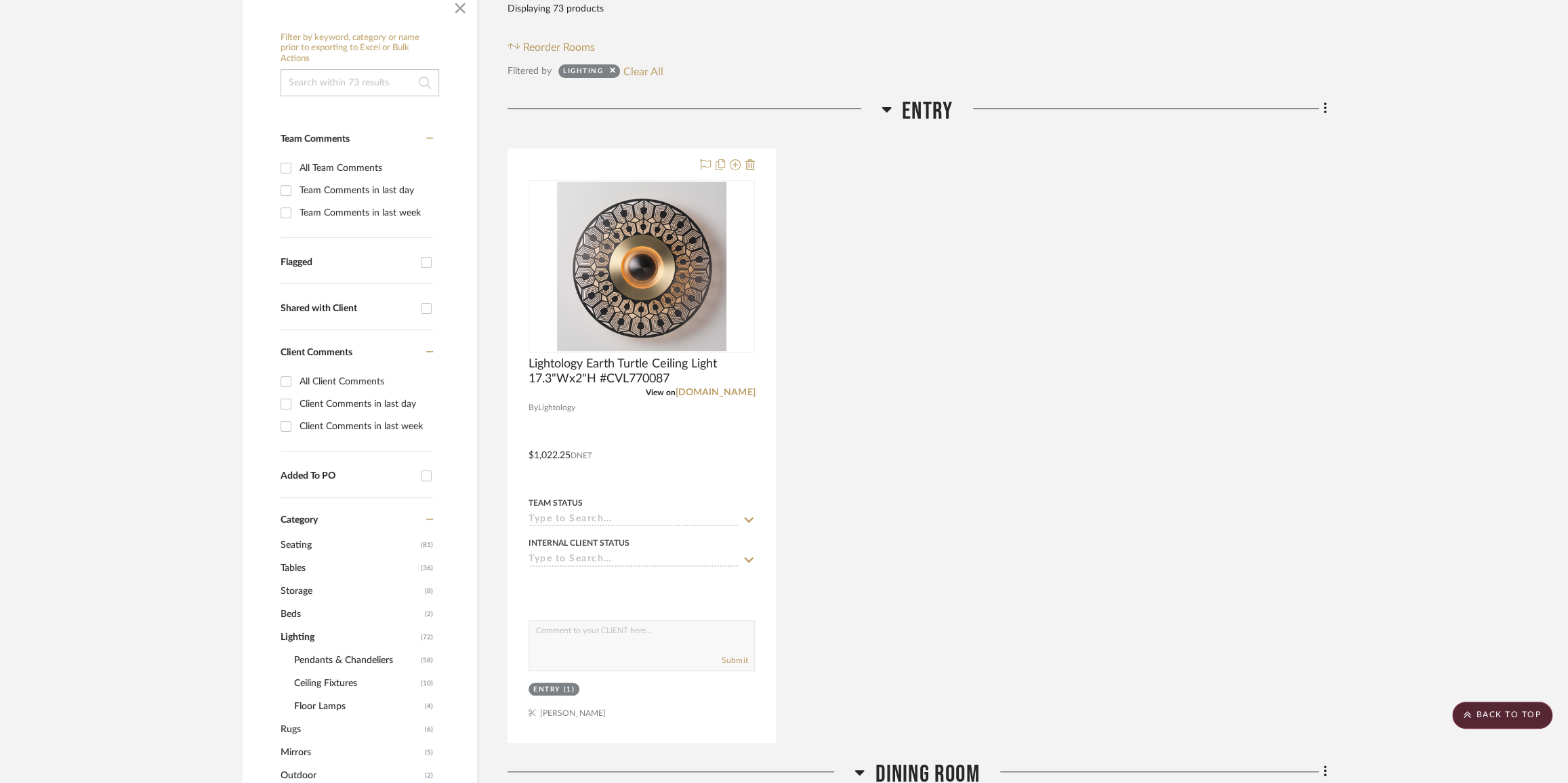
scroll to position [370, 0]
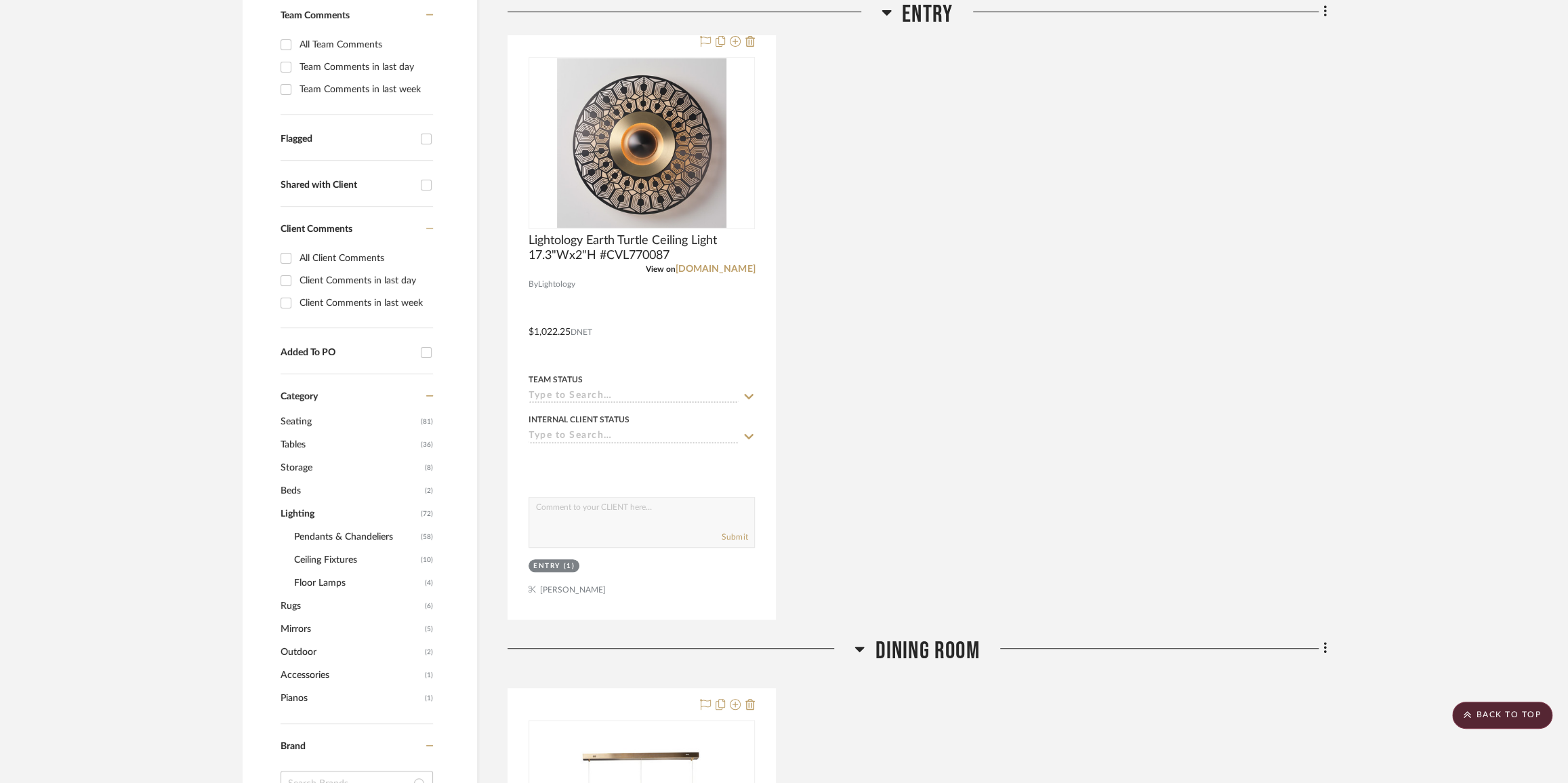
click at [317, 515] on span "Lighting" at bounding box center [349, 513] width 137 height 23
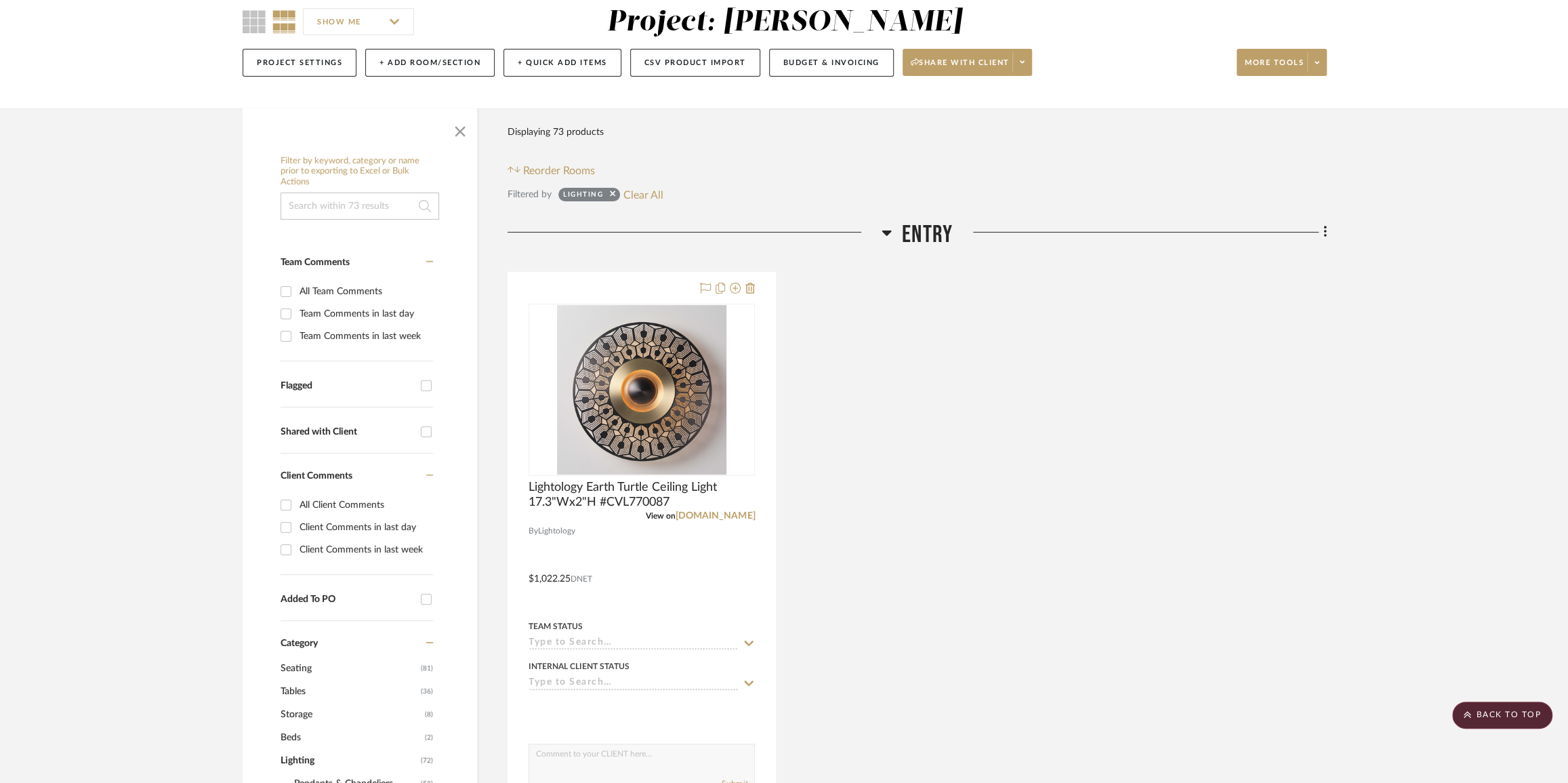
scroll to position [0, 0]
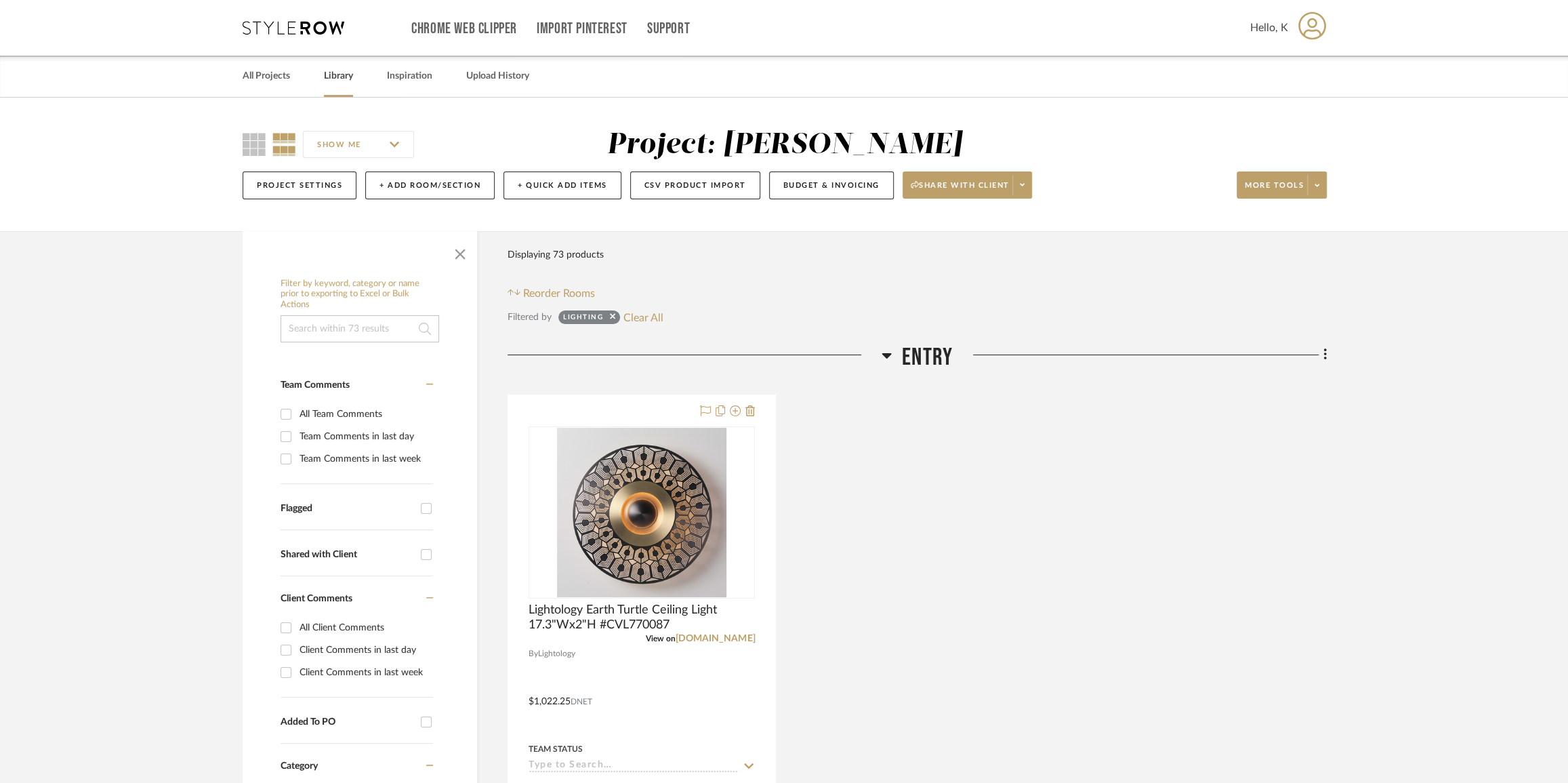
click at [337, 74] on link "Library" at bounding box center [338, 76] width 29 height 18
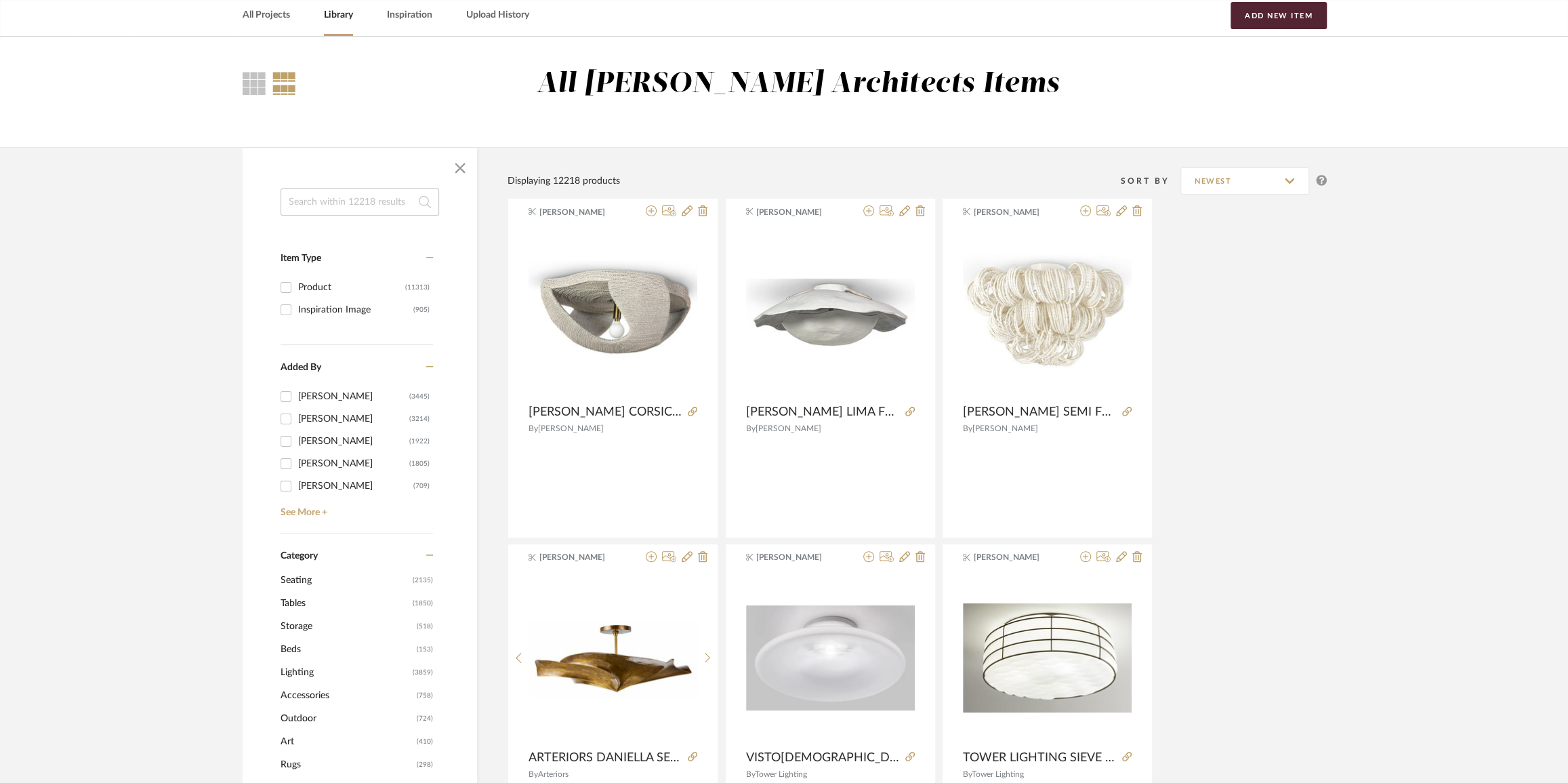
scroll to position [246, 0]
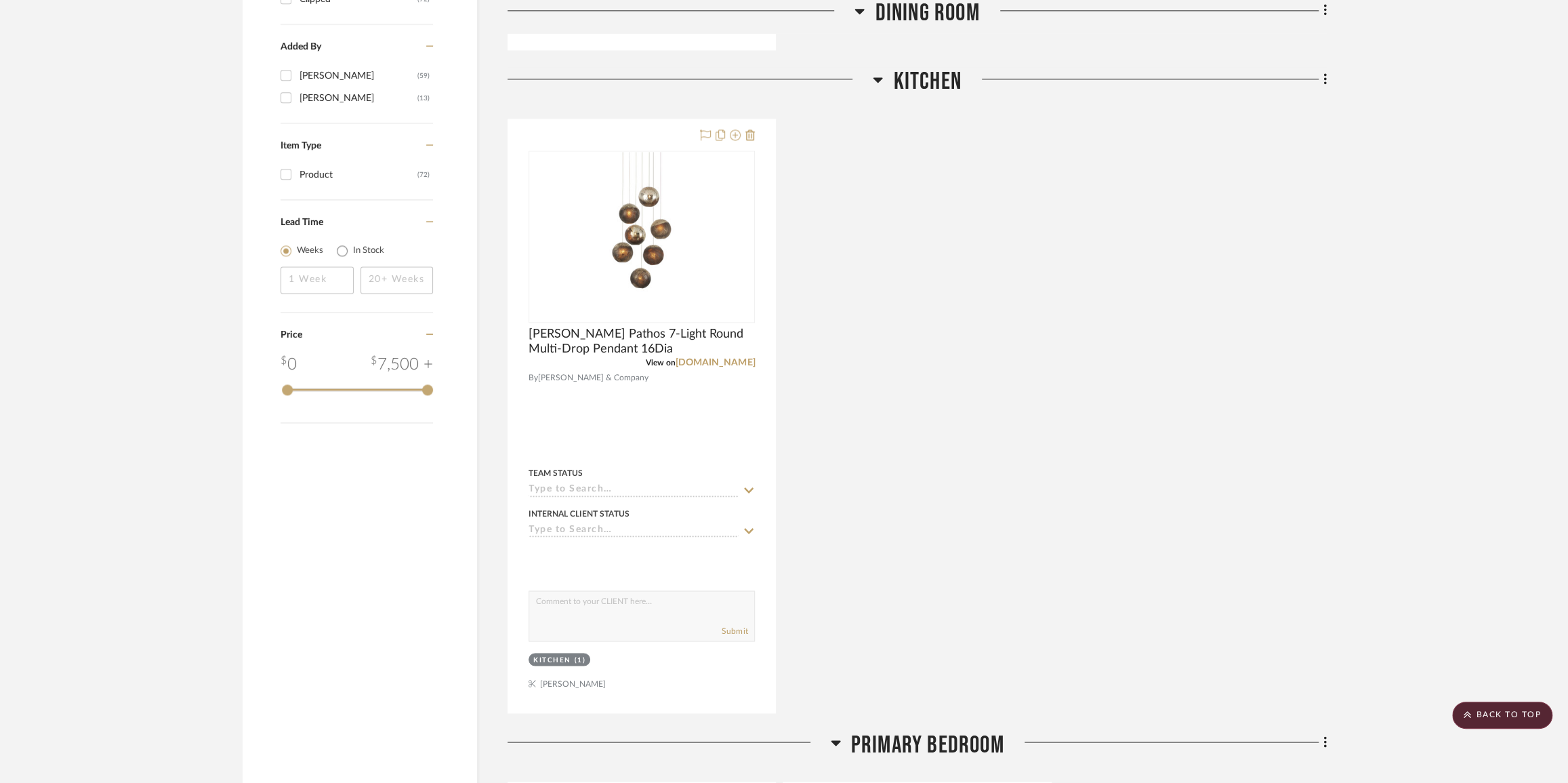
scroll to position [1909, 0]
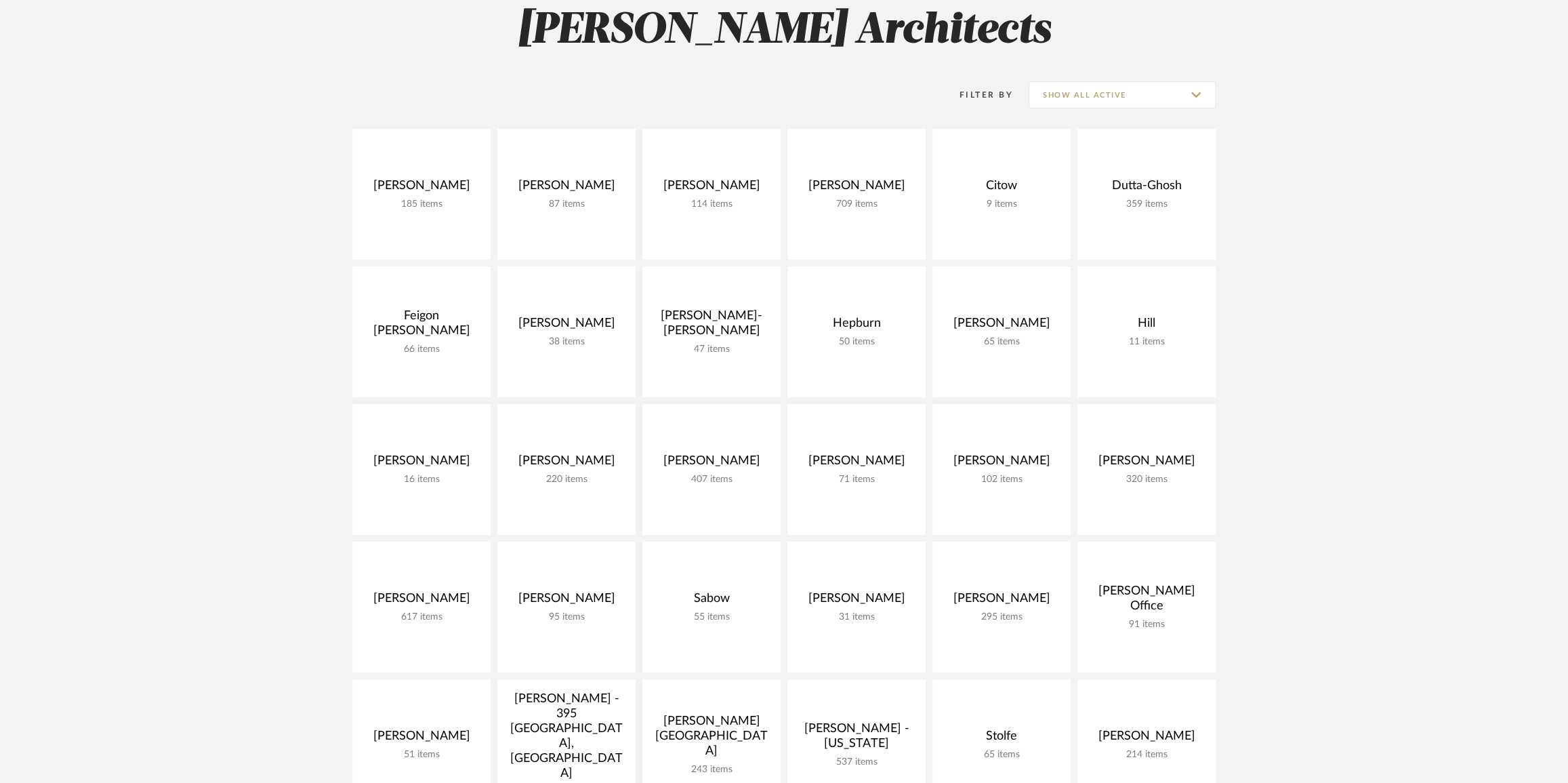
scroll to position [145, 0]
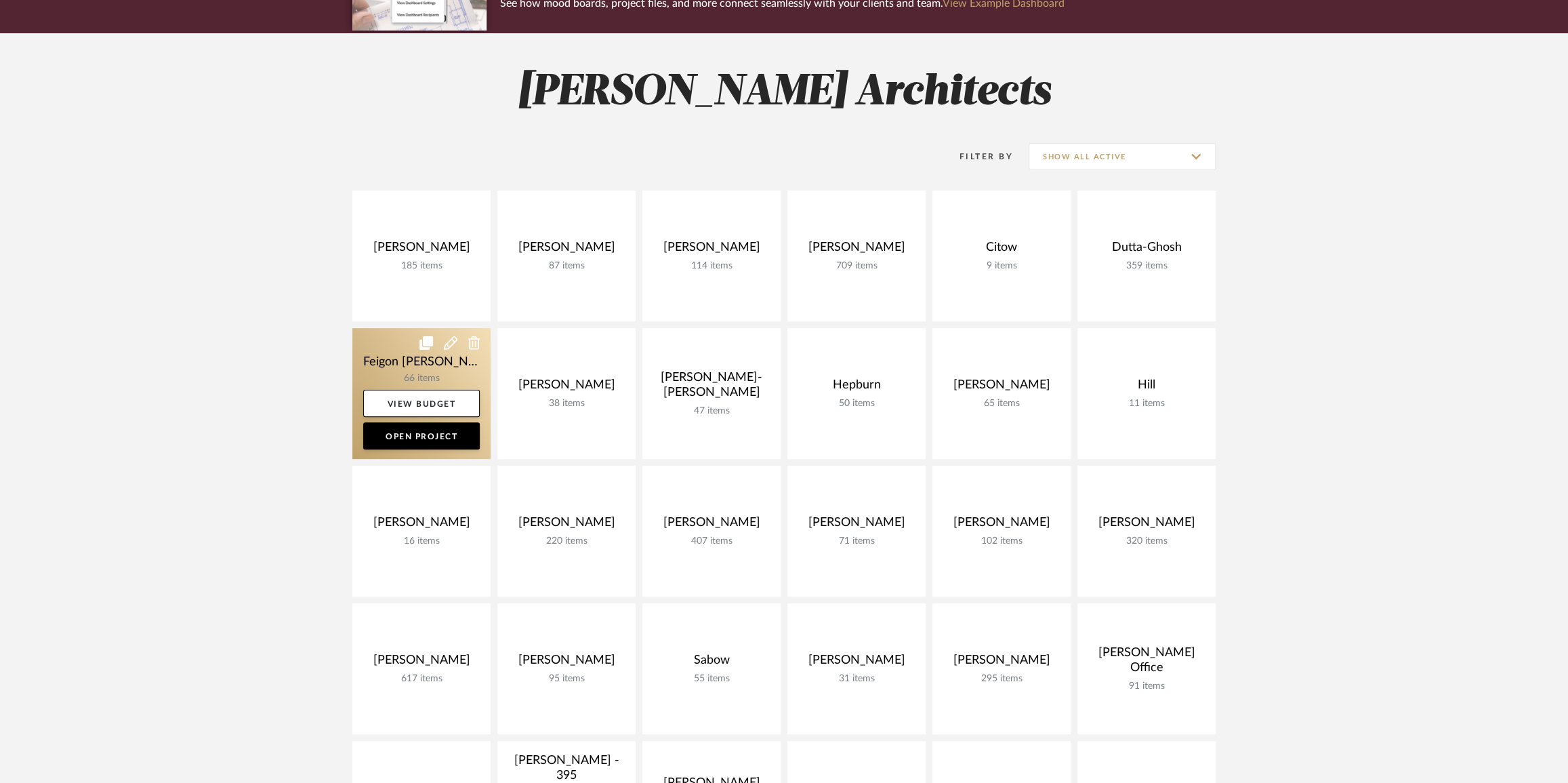
click at [416, 369] on link at bounding box center [421, 393] width 138 height 131
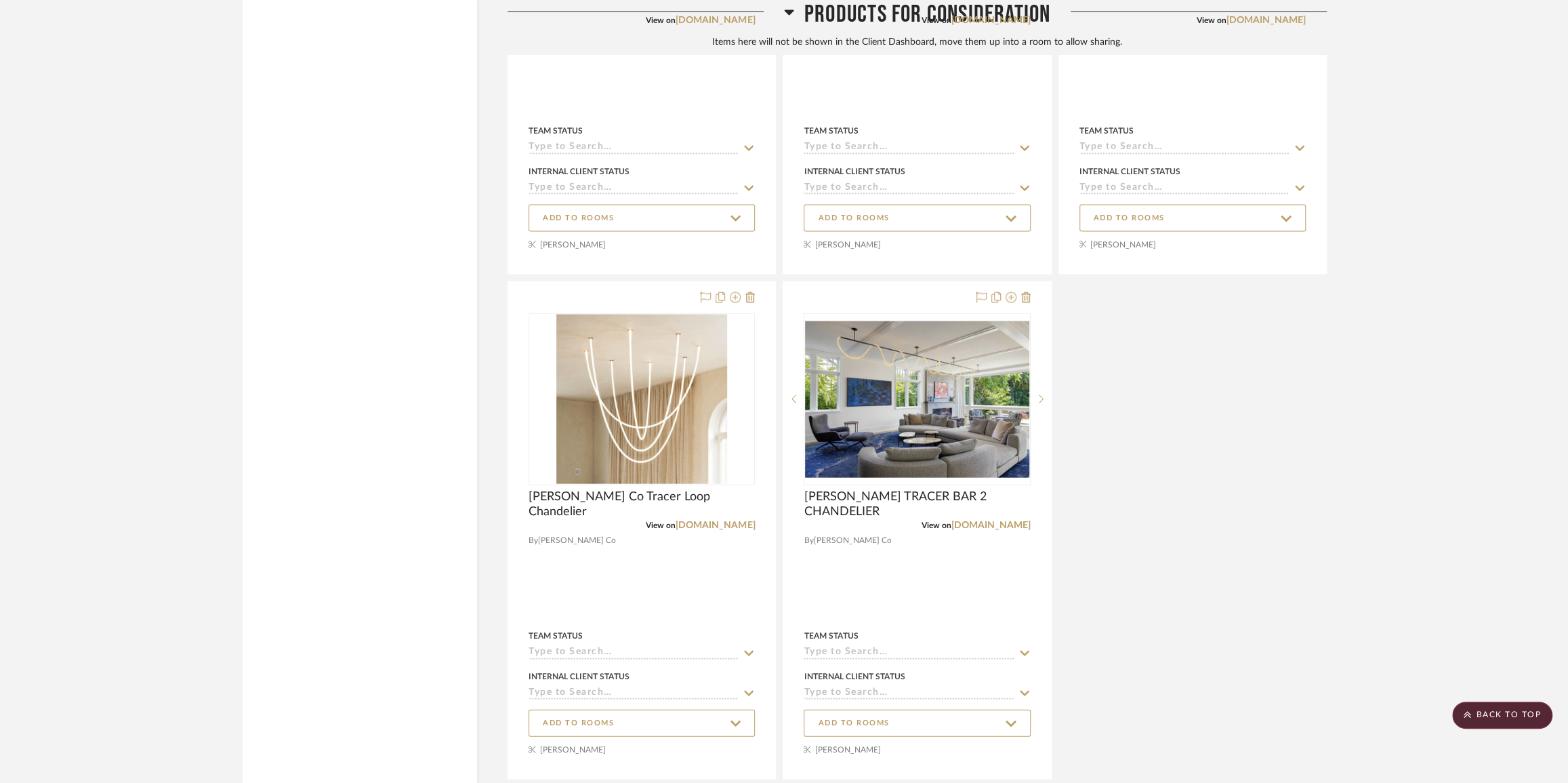
scroll to position [6736, 0]
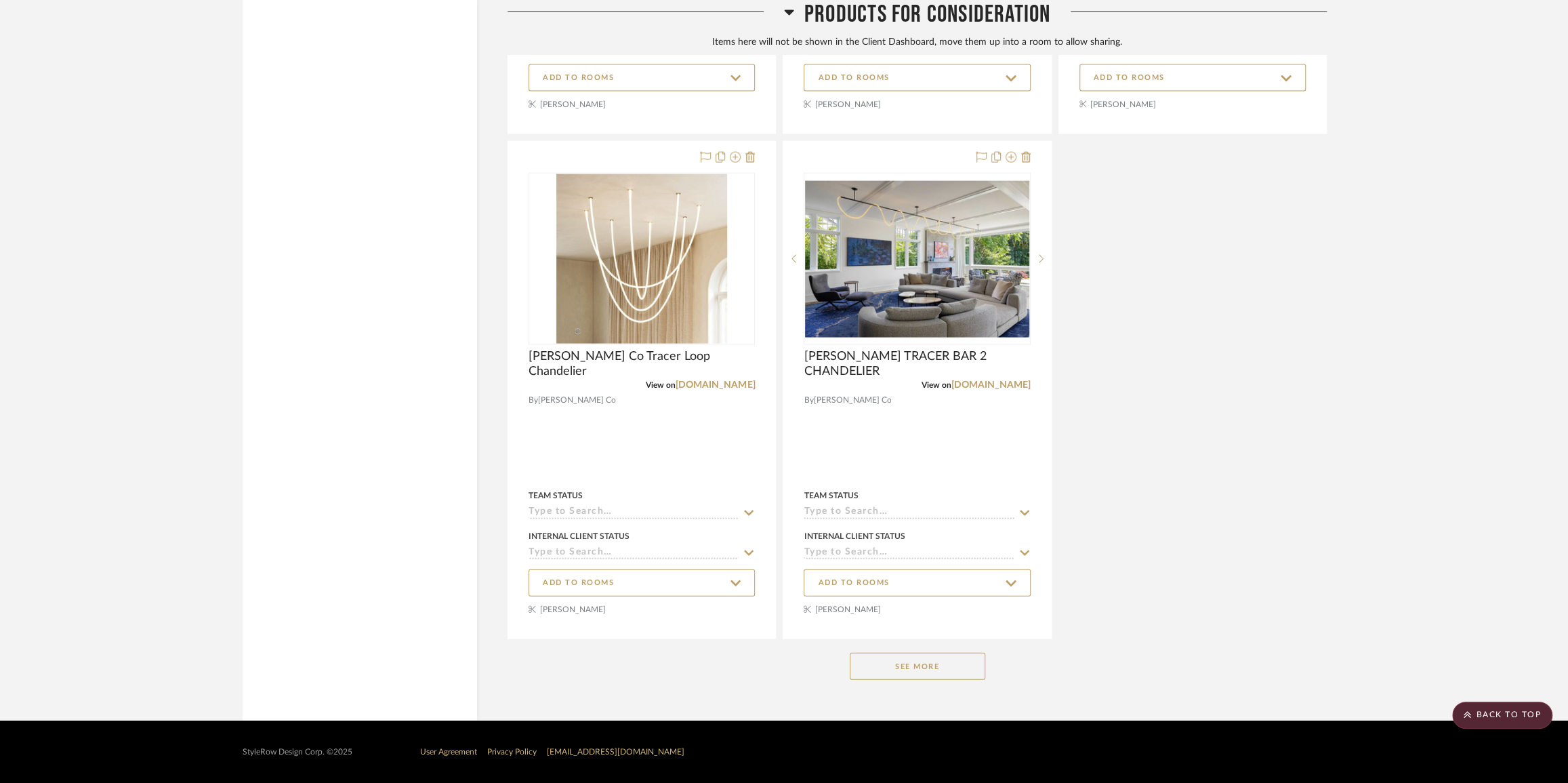
click at [927, 662] on button "See More" at bounding box center [917, 666] width 136 height 28
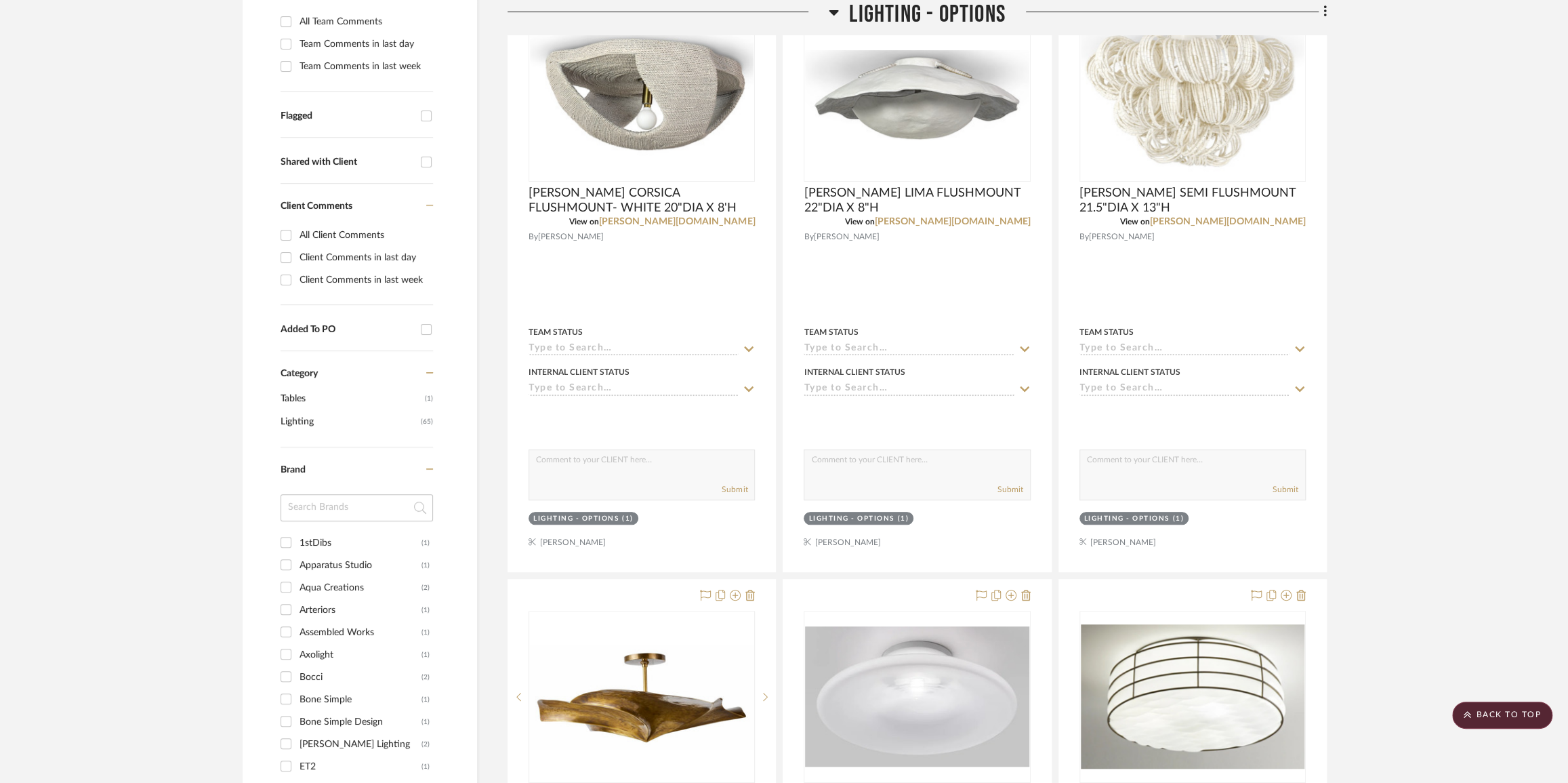
scroll to position [84, 0]
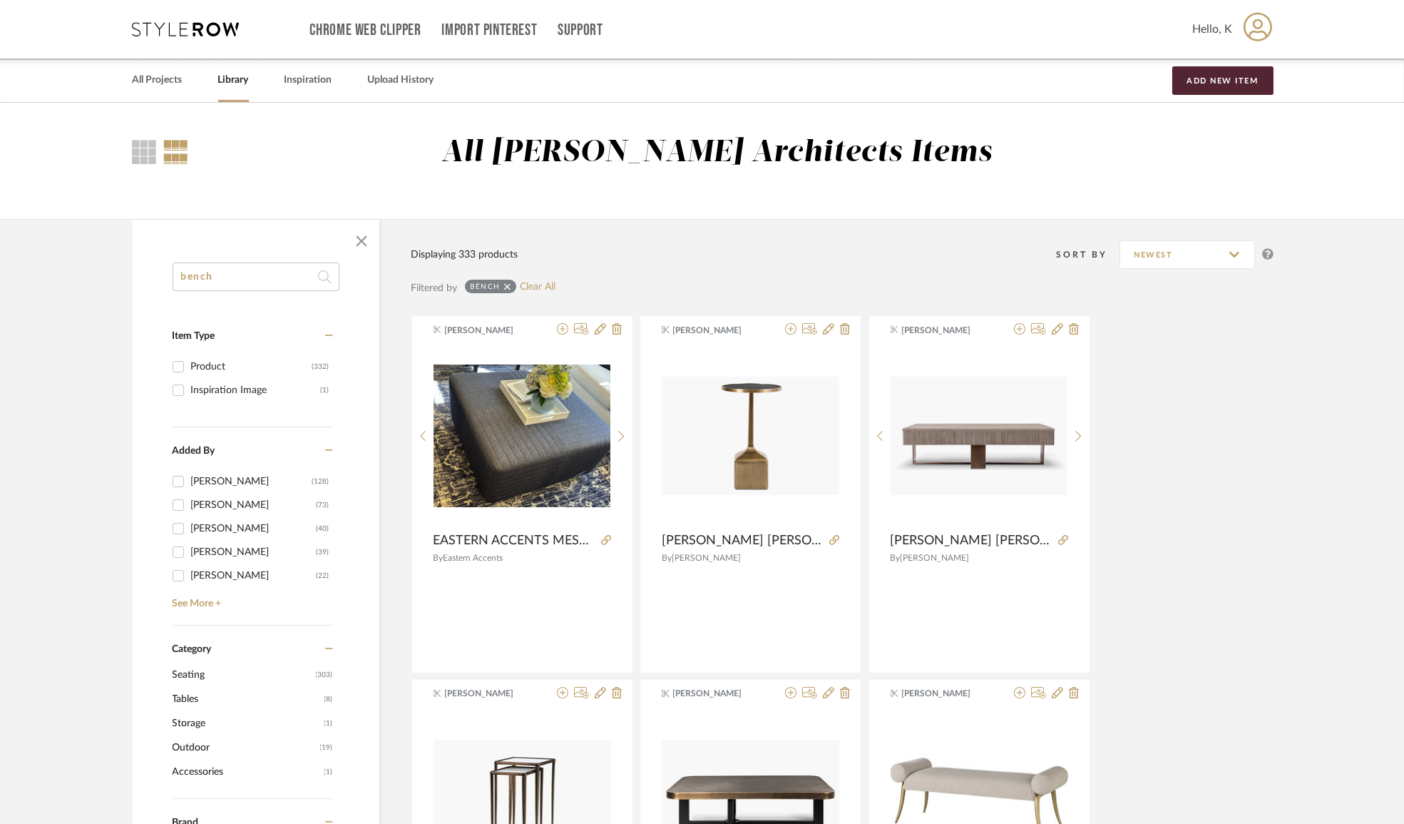
click at [506, 284] on icon at bounding box center [507, 287] width 6 height 10
